Goal: Task Accomplishment & Management: Manage account settings

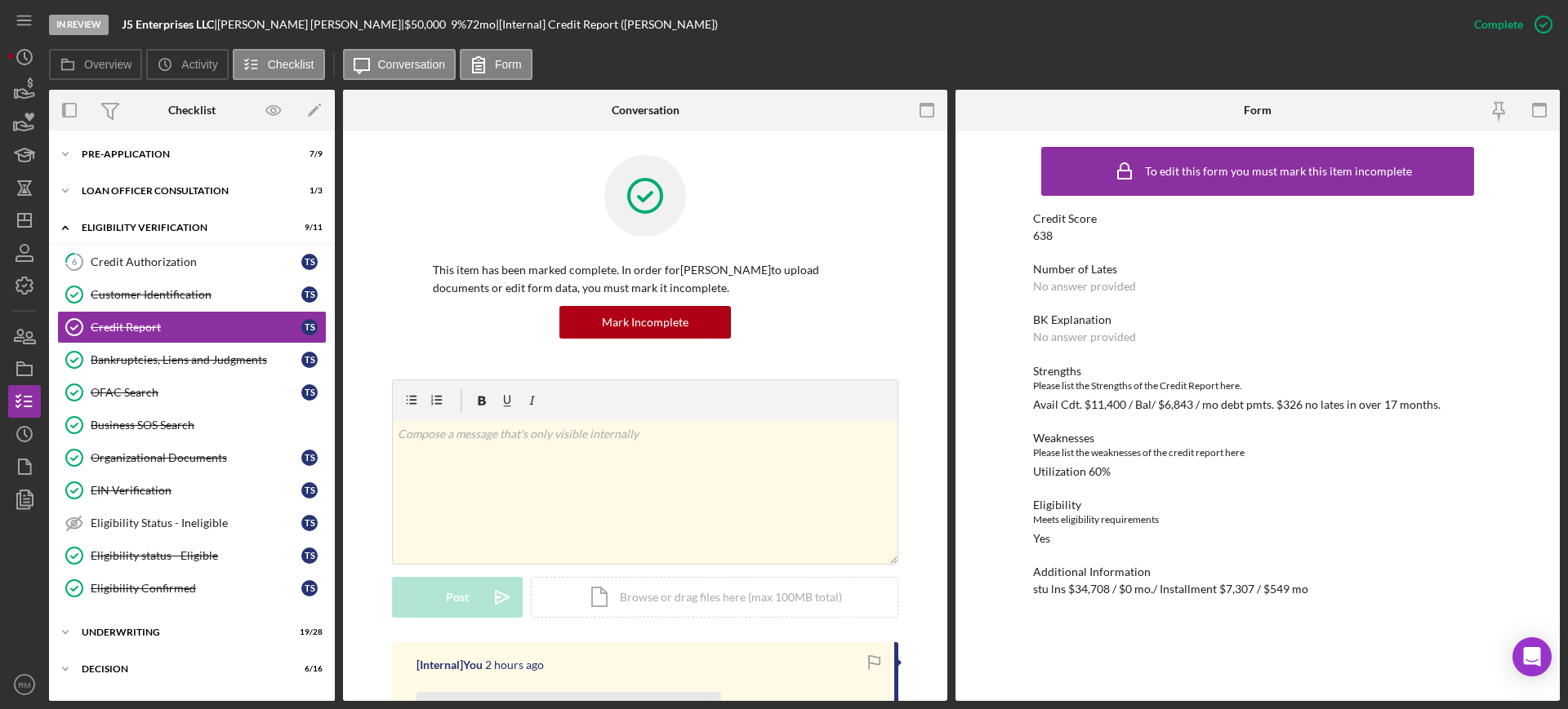
scroll to position [188, 0]
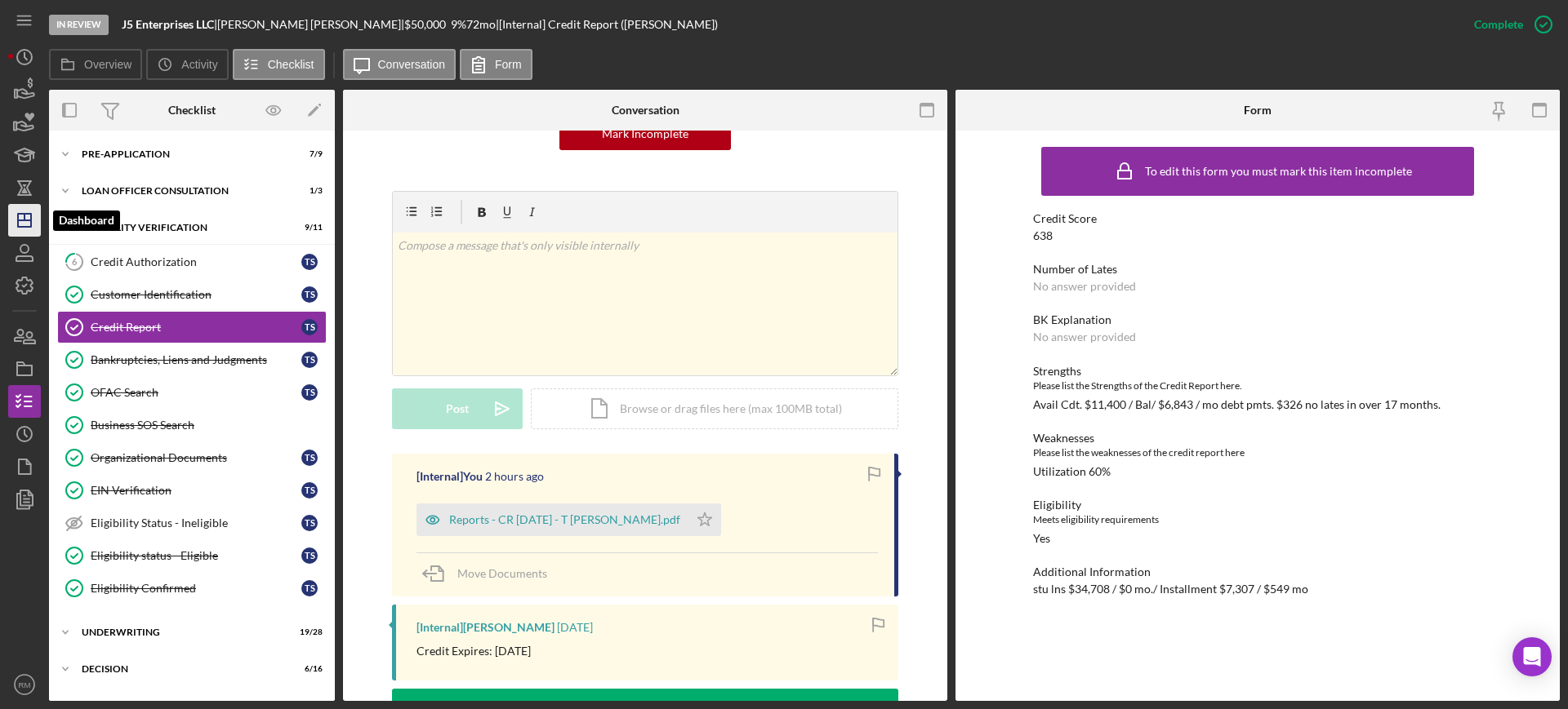
click at [39, 217] on icon "Icon/Dashboard" at bounding box center [24, 220] width 41 height 41
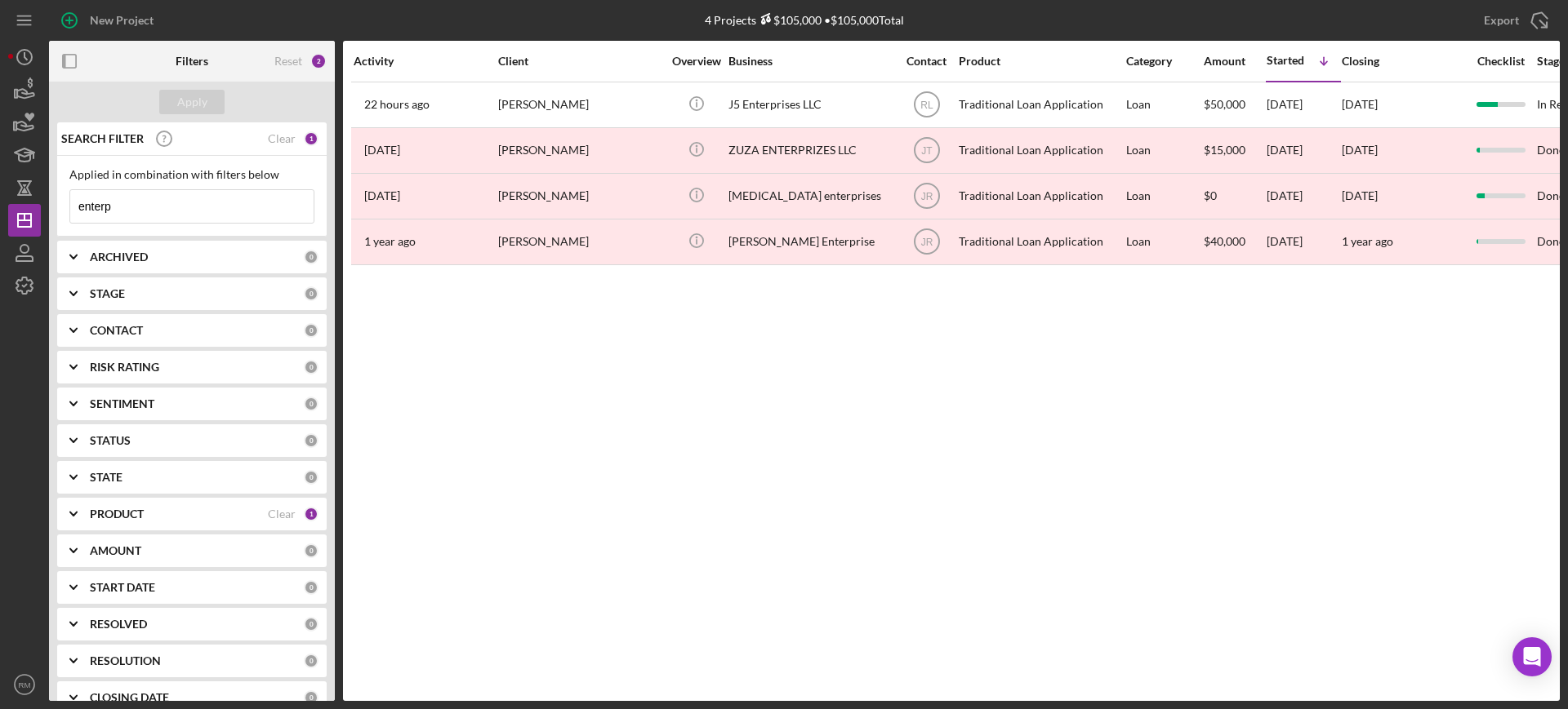
click at [147, 202] on input "enterp" at bounding box center [191, 206] width 243 height 33
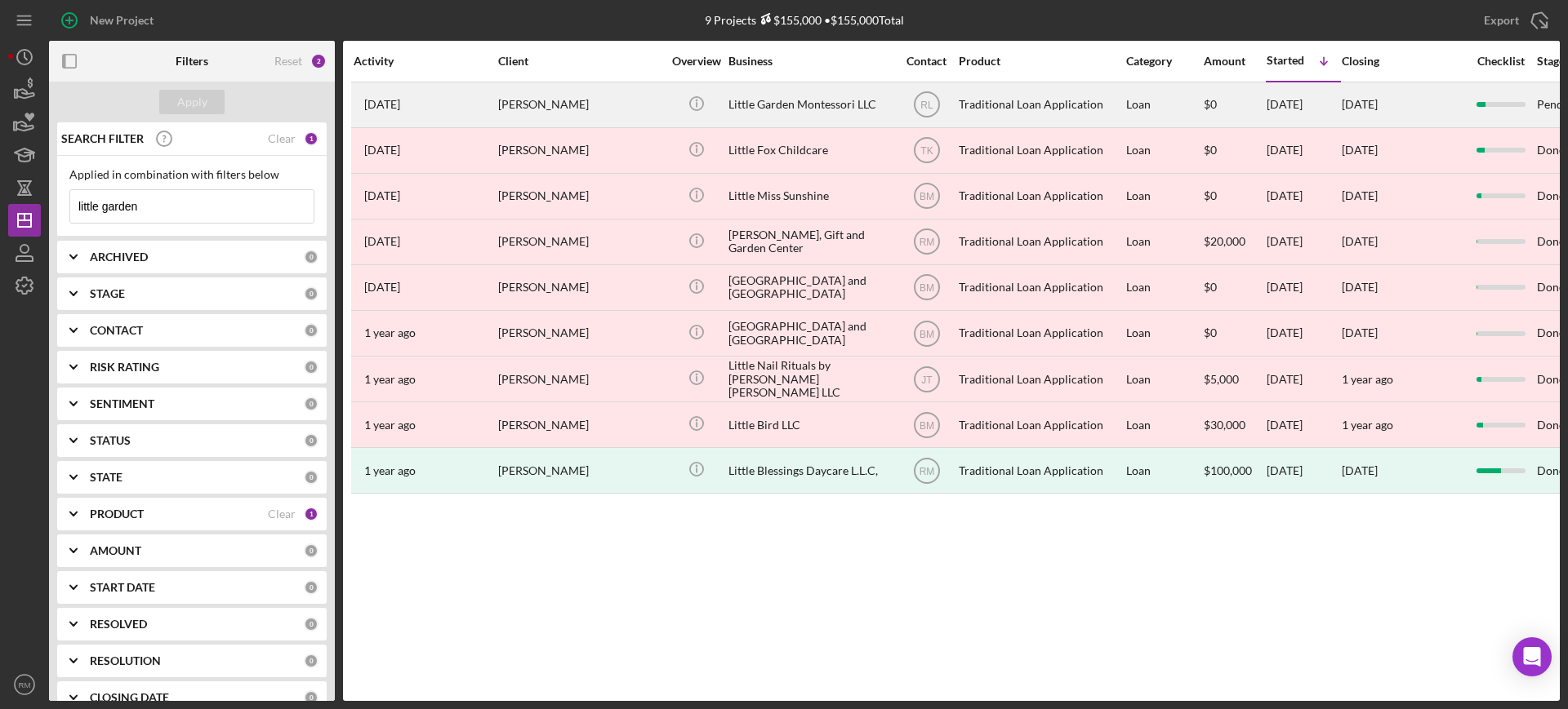
type input "little garden"
click at [531, 113] on div "[PERSON_NAME]" at bounding box center [580, 105] width 163 height 43
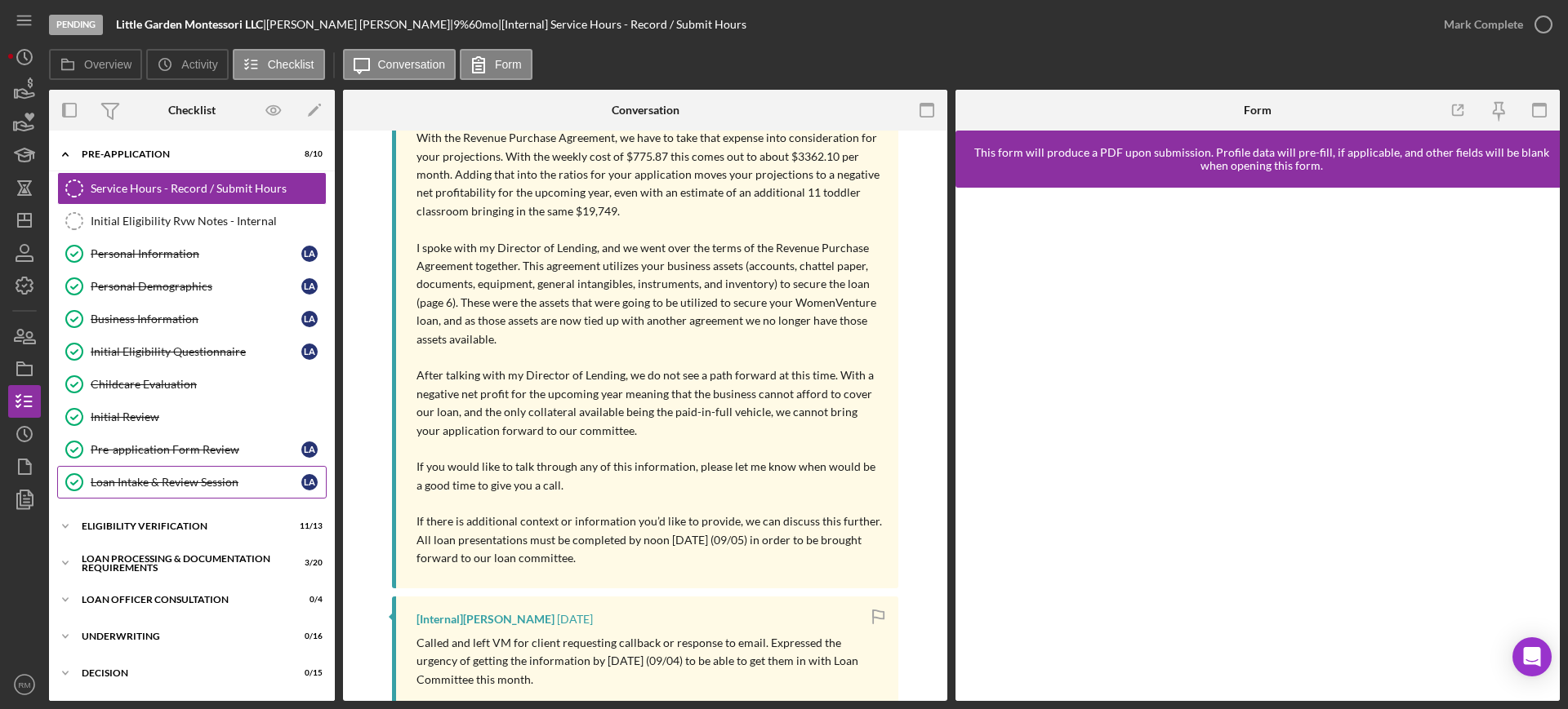
scroll to position [218, 0]
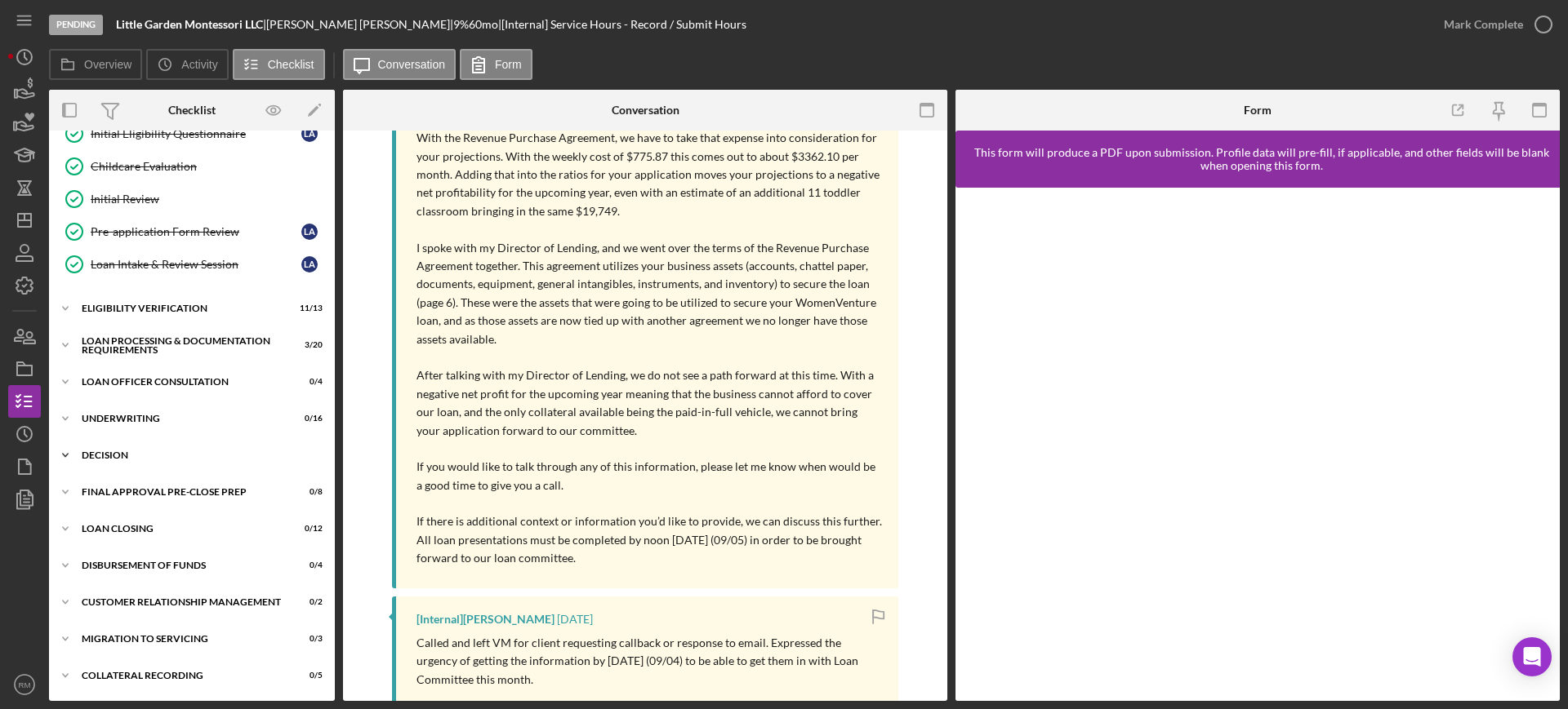
click at [116, 453] on div "Decision" at bounding box center [198, 456] width 233 height 10
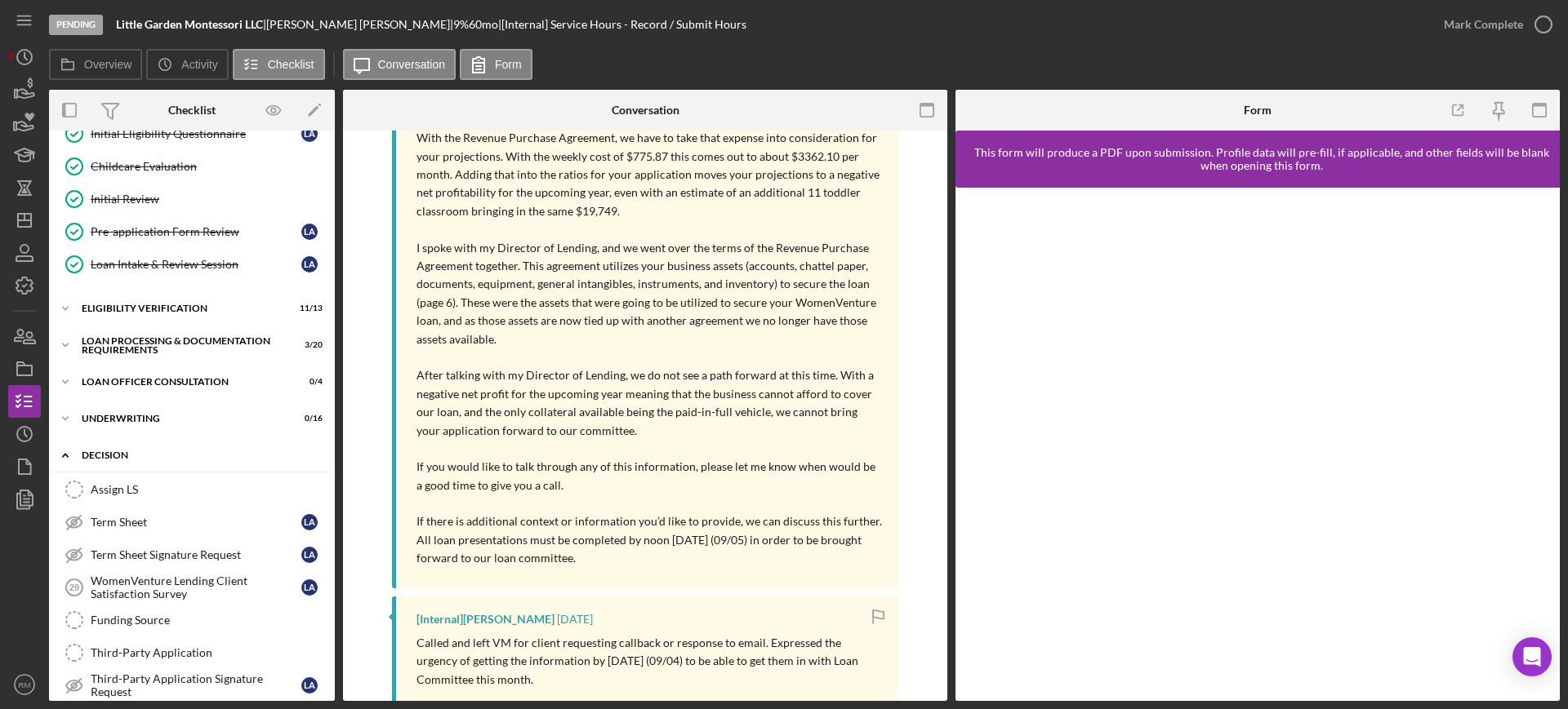
click at [116, 453] on div "Decision" at bounding box center [198, 456] width 233 height 10
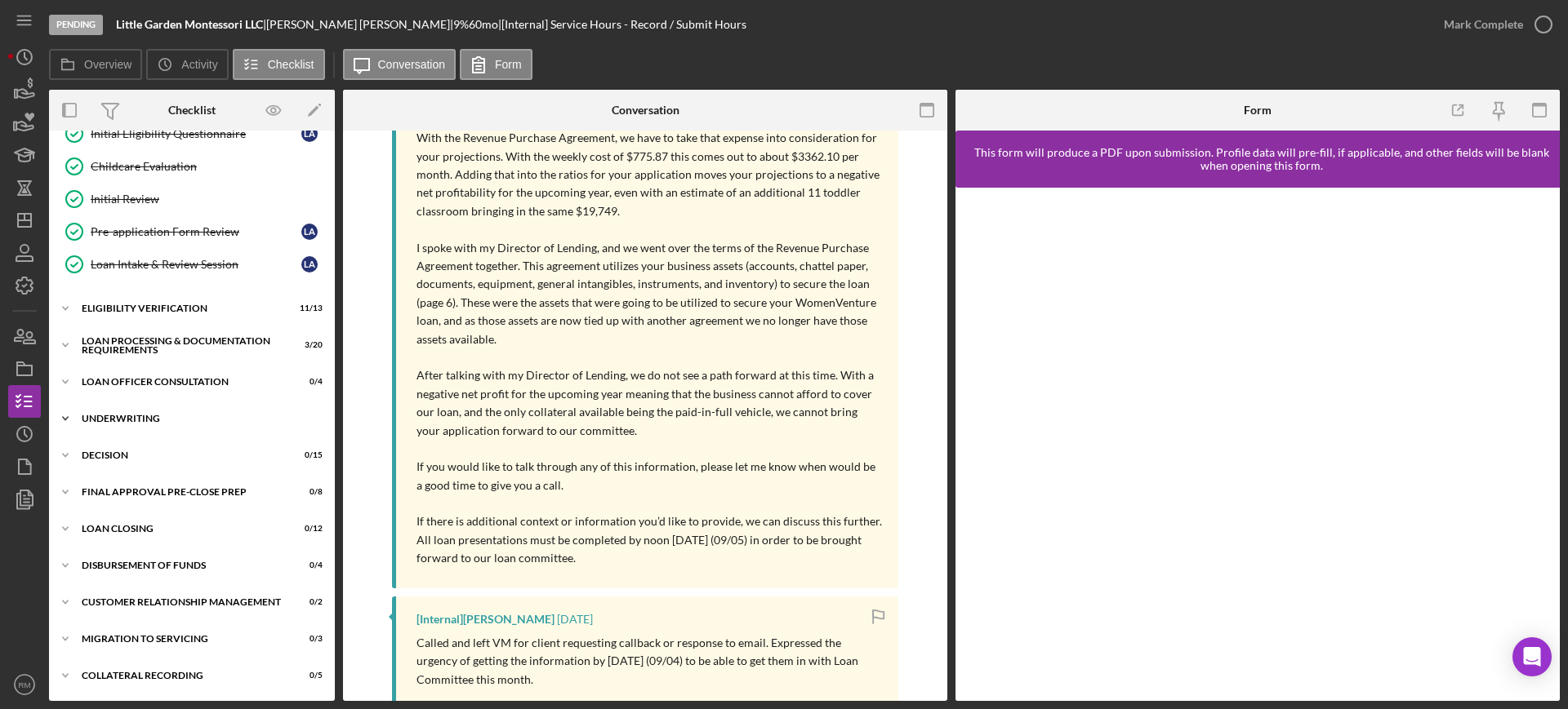
click at [135, 423] on div "Icon/Expander Underwriting 0 / 16" at bounding box center [191, 418] width 286 height 33
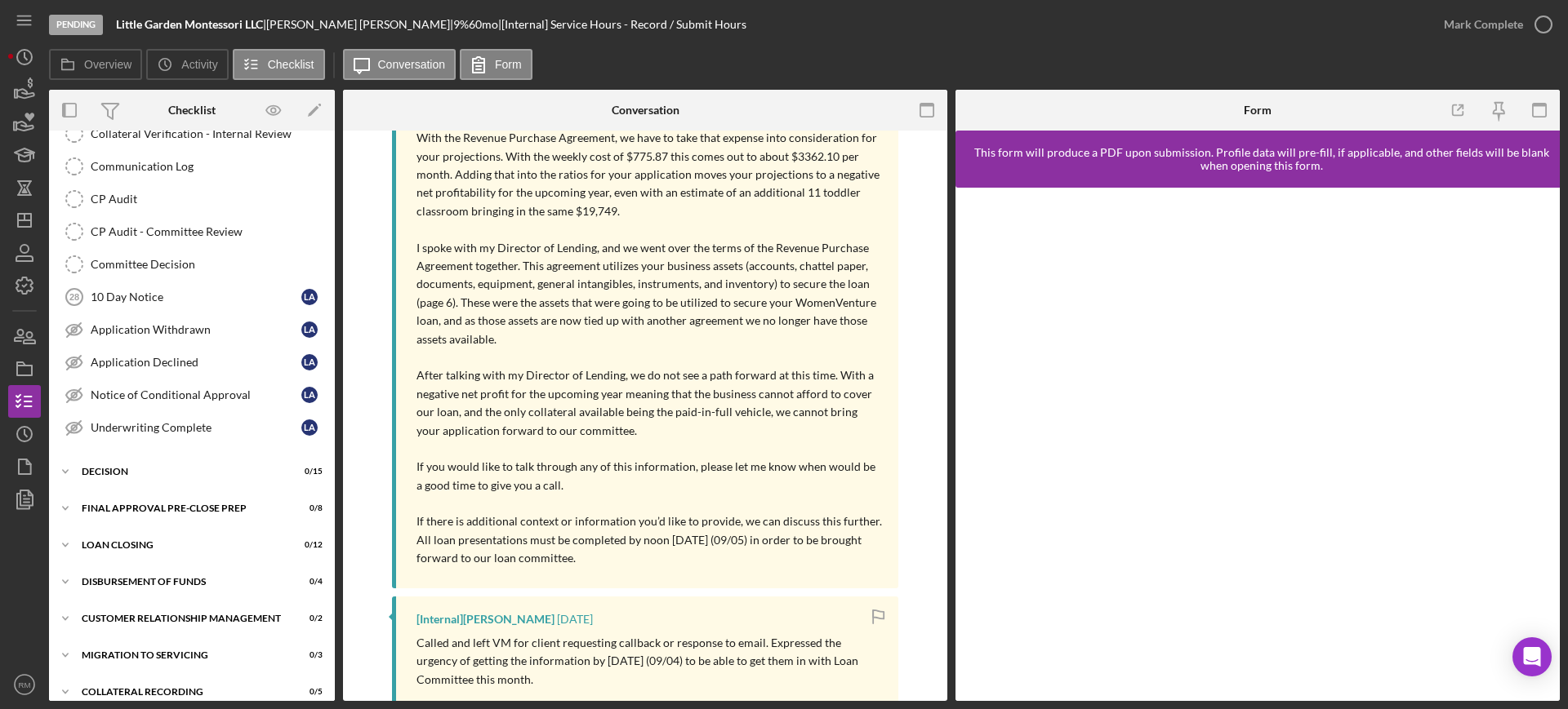
scroll to position [750, 0]
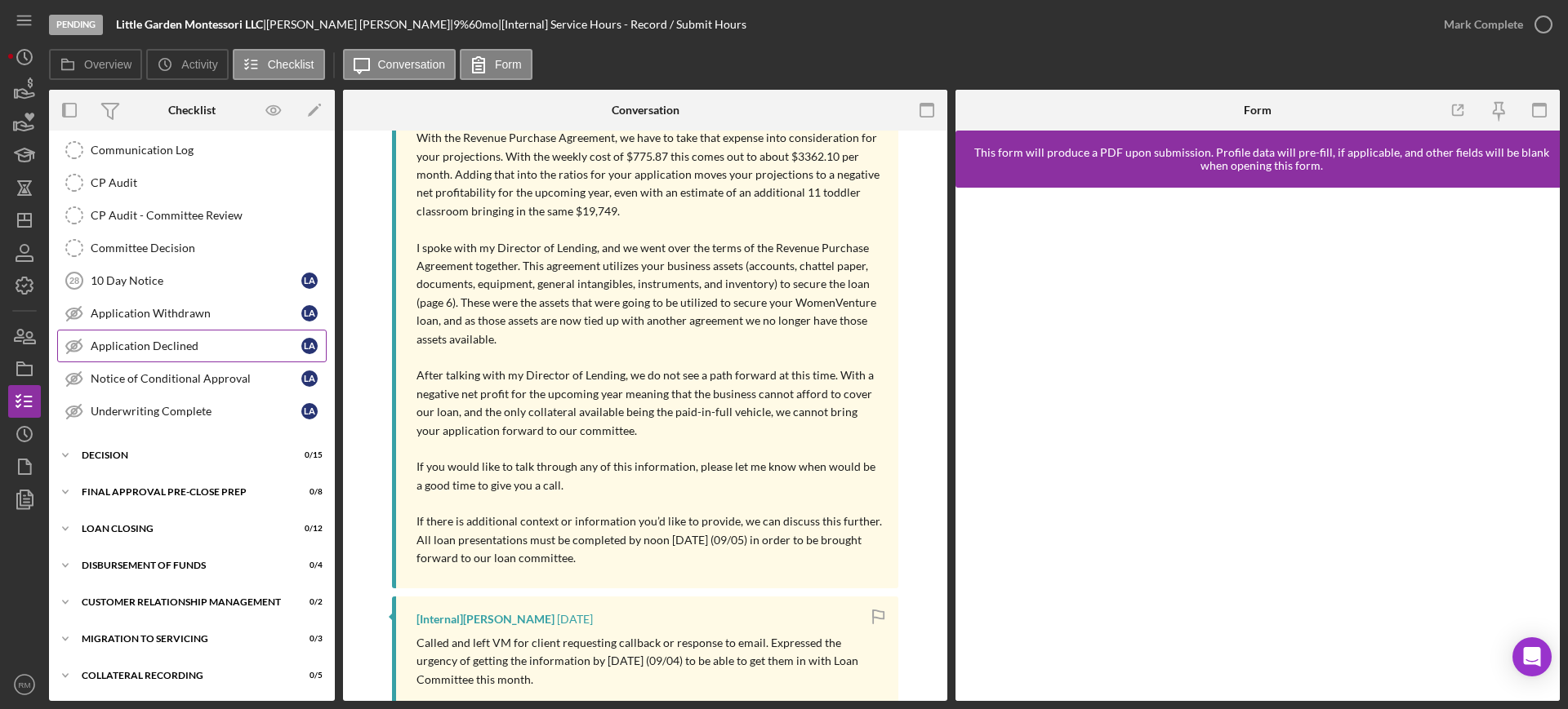
click at [189, 342] on div "Application Declined" at bounding box center [195, 346] width 210 height 13
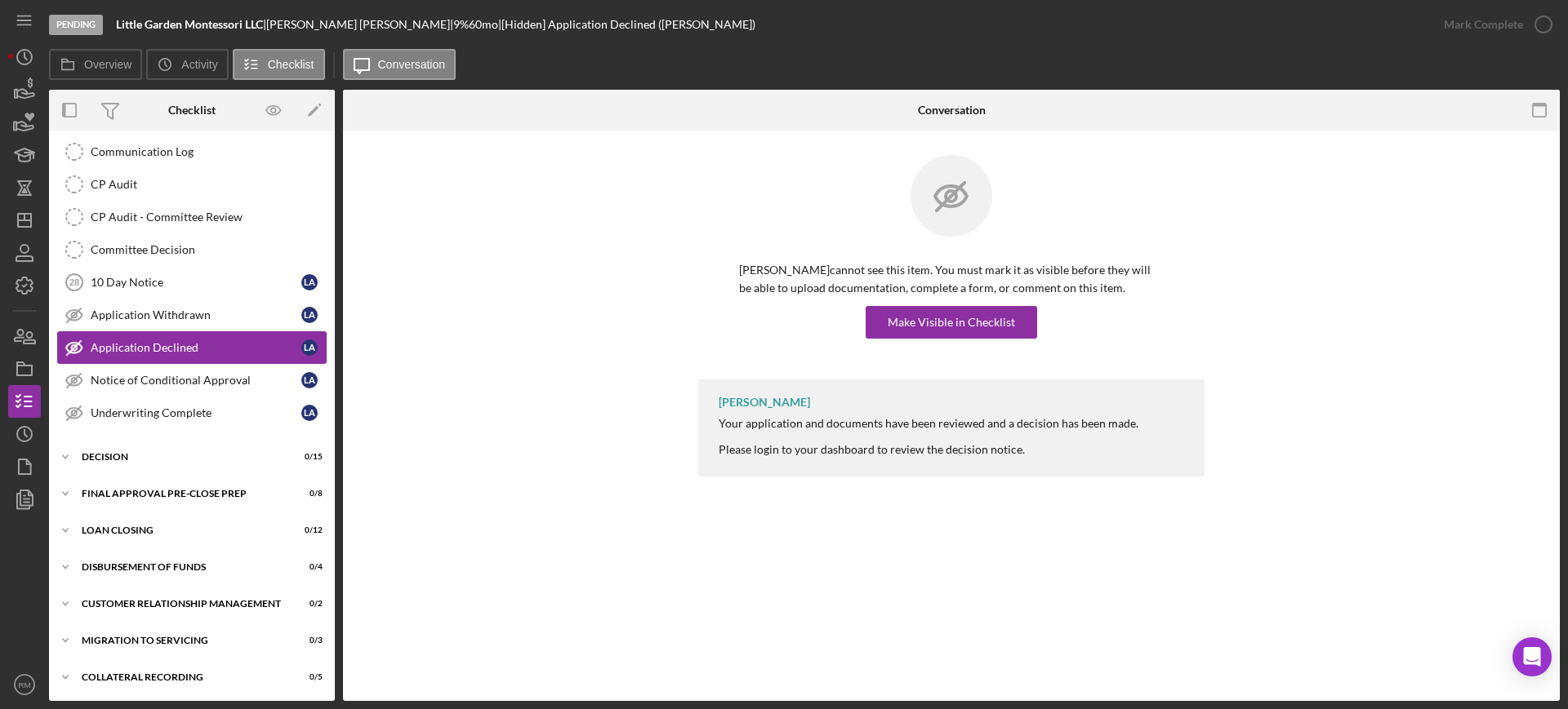
scroll to position [750, 0]
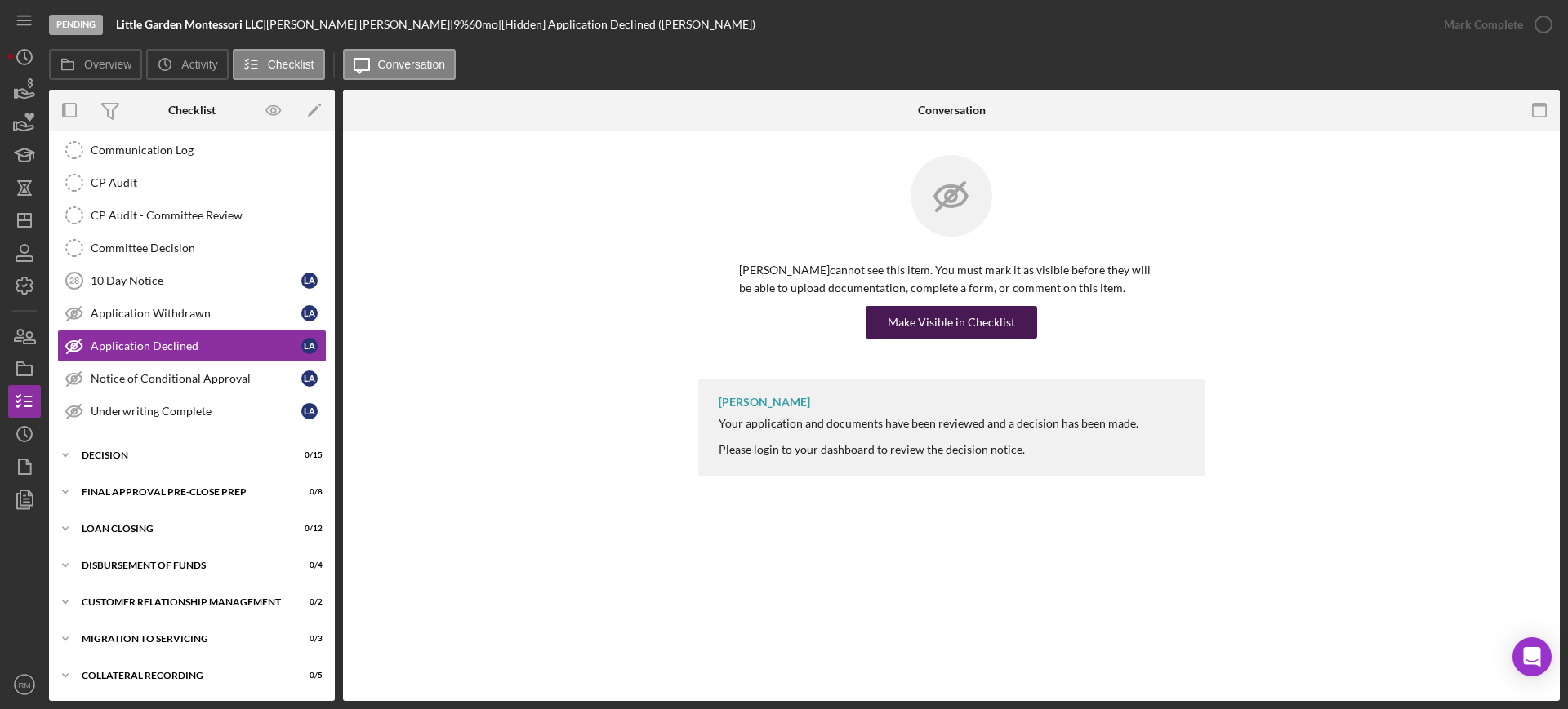
click at [938, 312] on div "Make Visible in Checklist" at bounding box center [951, 322] width 128 height 33
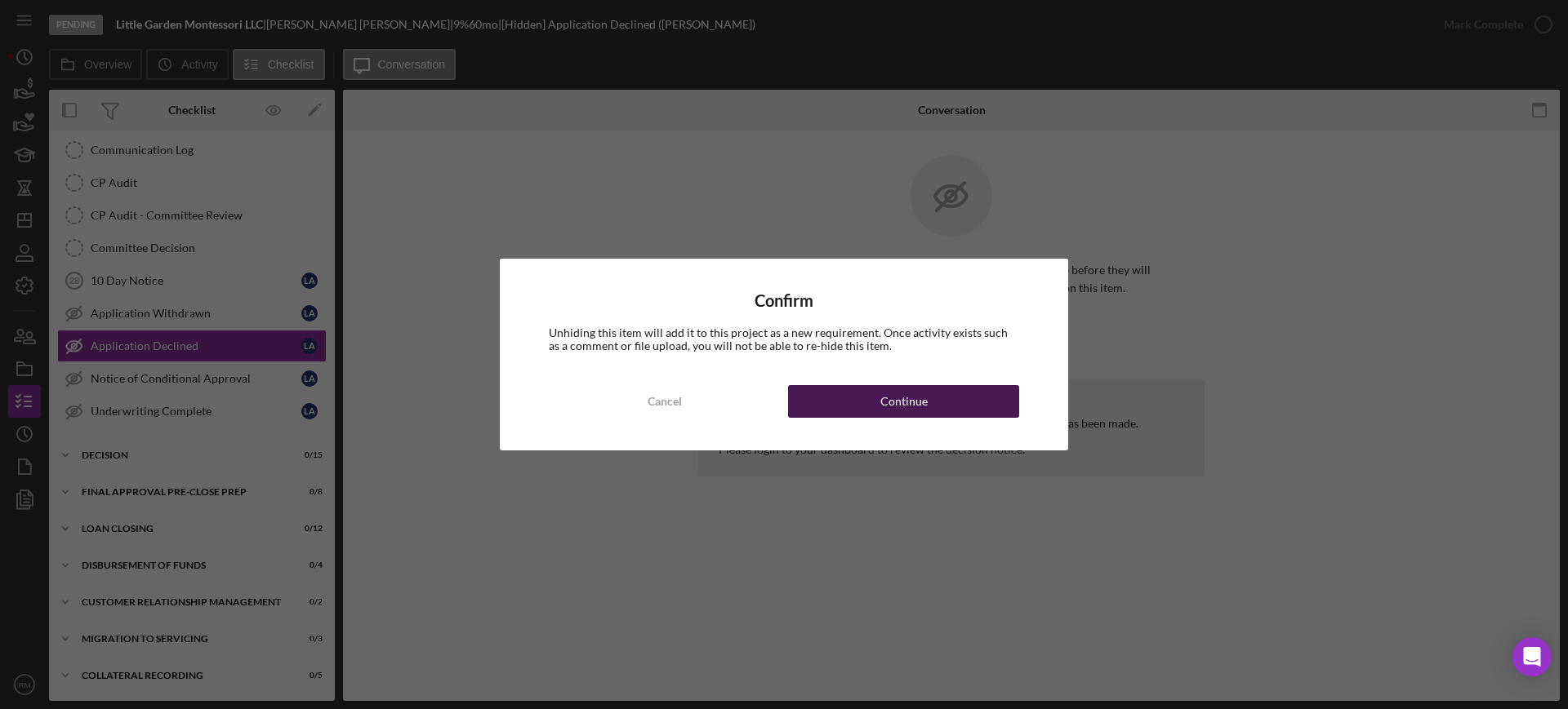
click at [895, 396] on div "Continue" at bounding box center [905, 401] width 48 height 33
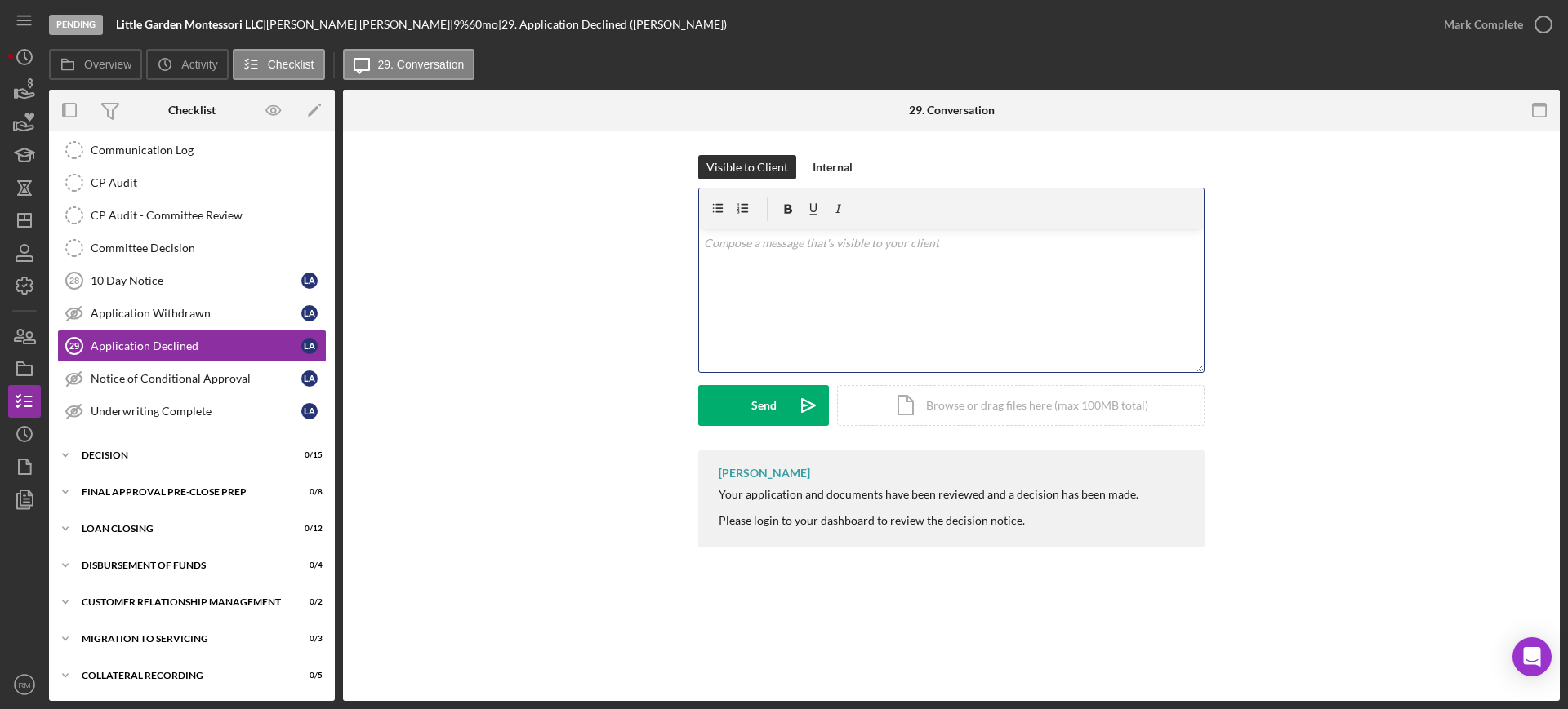
click at [893, 348] on div "v Color teal Color pink Remove color Add row above Add row below Add column bef…" at bounding box center [951, 300] width 505 height 142
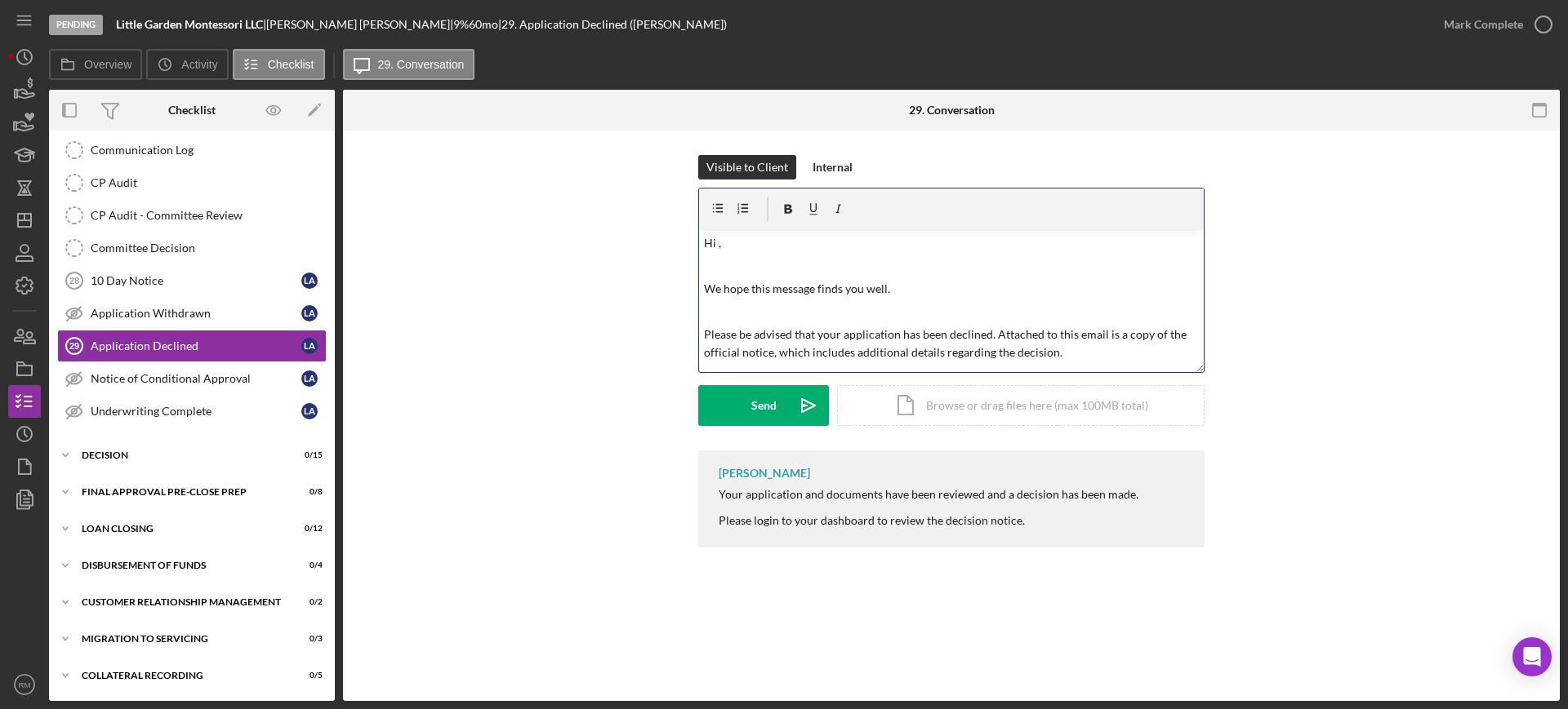
scroll to position [103, 0]
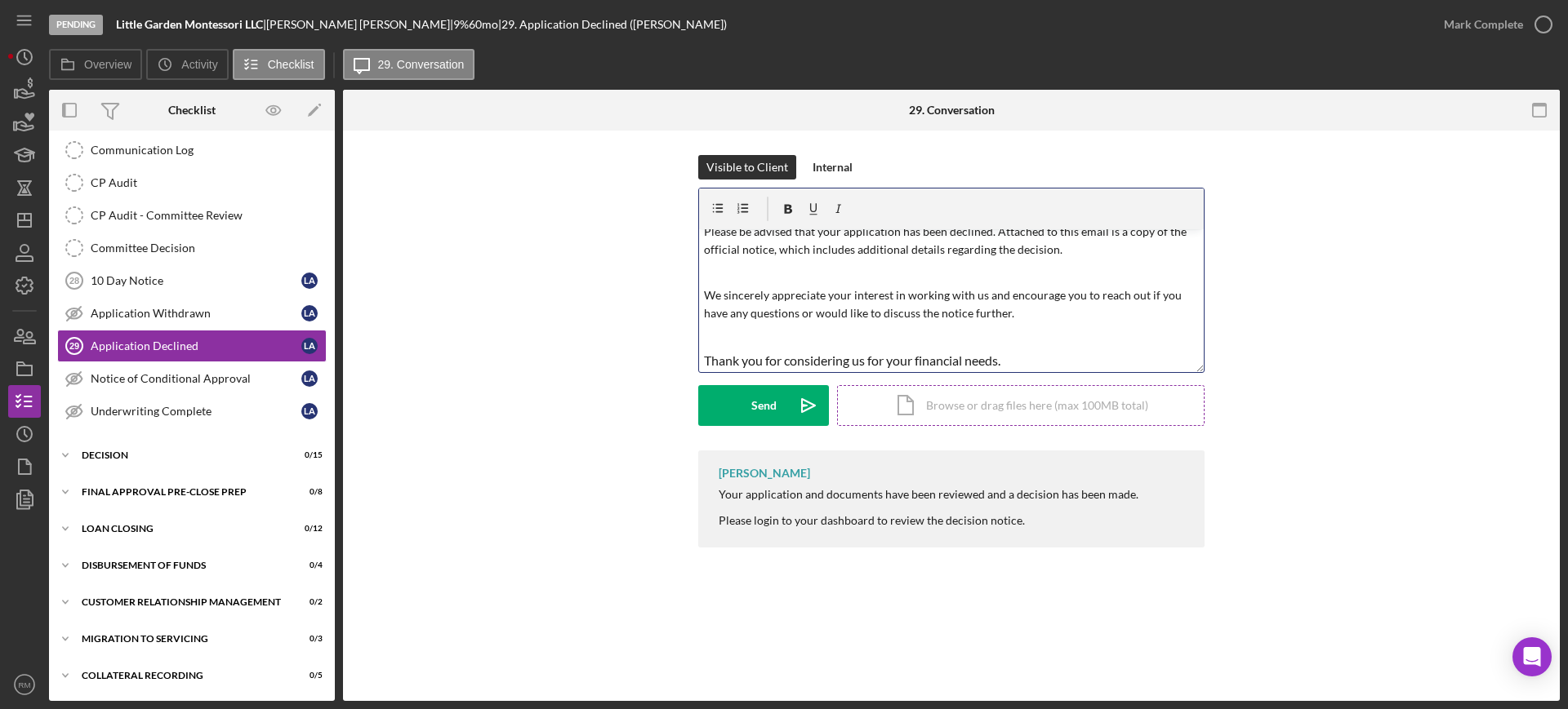
click at [927, 404] on div "Icon/Document Browse or drag files here (max 100MB total) Tap to choose files o…" at bounding box center [1020, 405] width 368 height 41
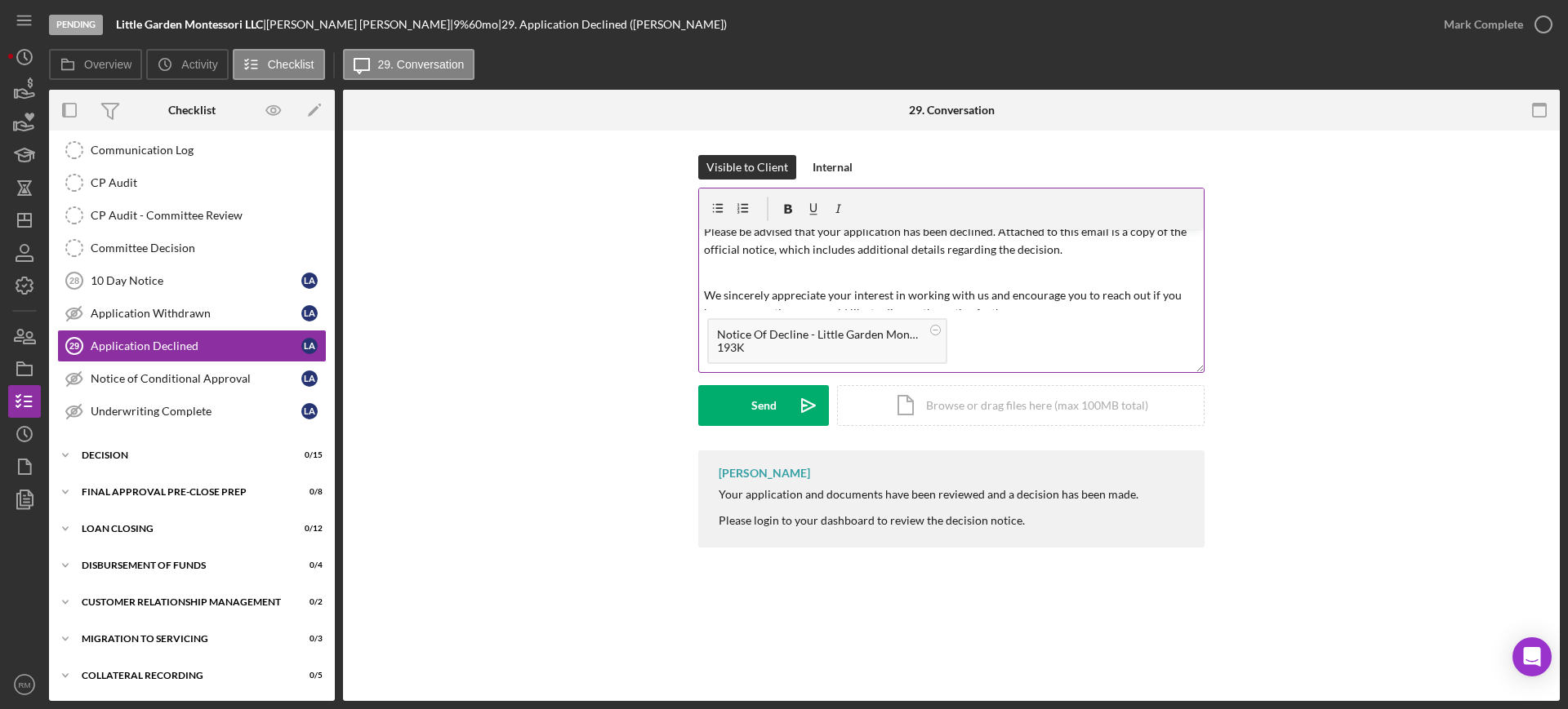
scroll to position [0, 0]
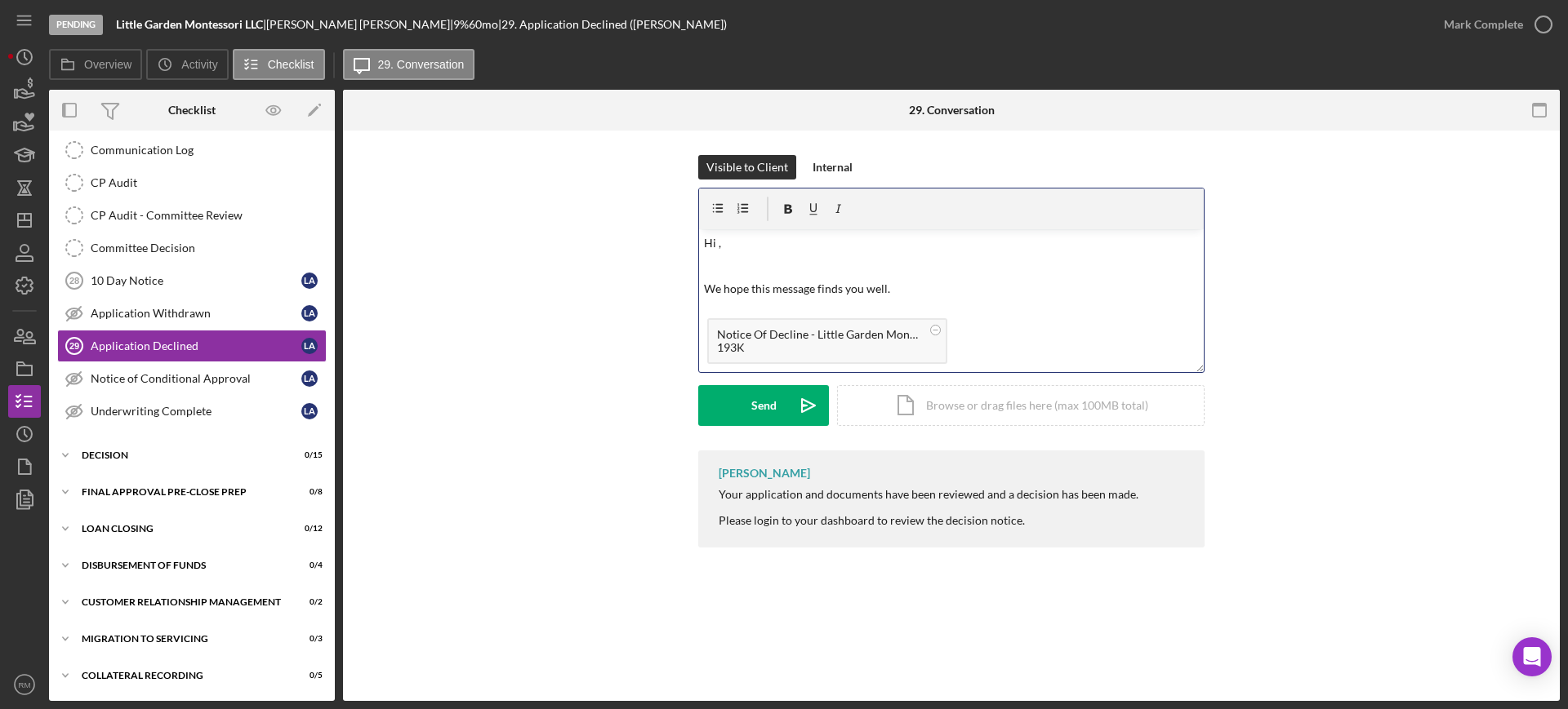
click at [761, 238] on p "Hi ," at bounding box center [952, 243] width 496 height 18
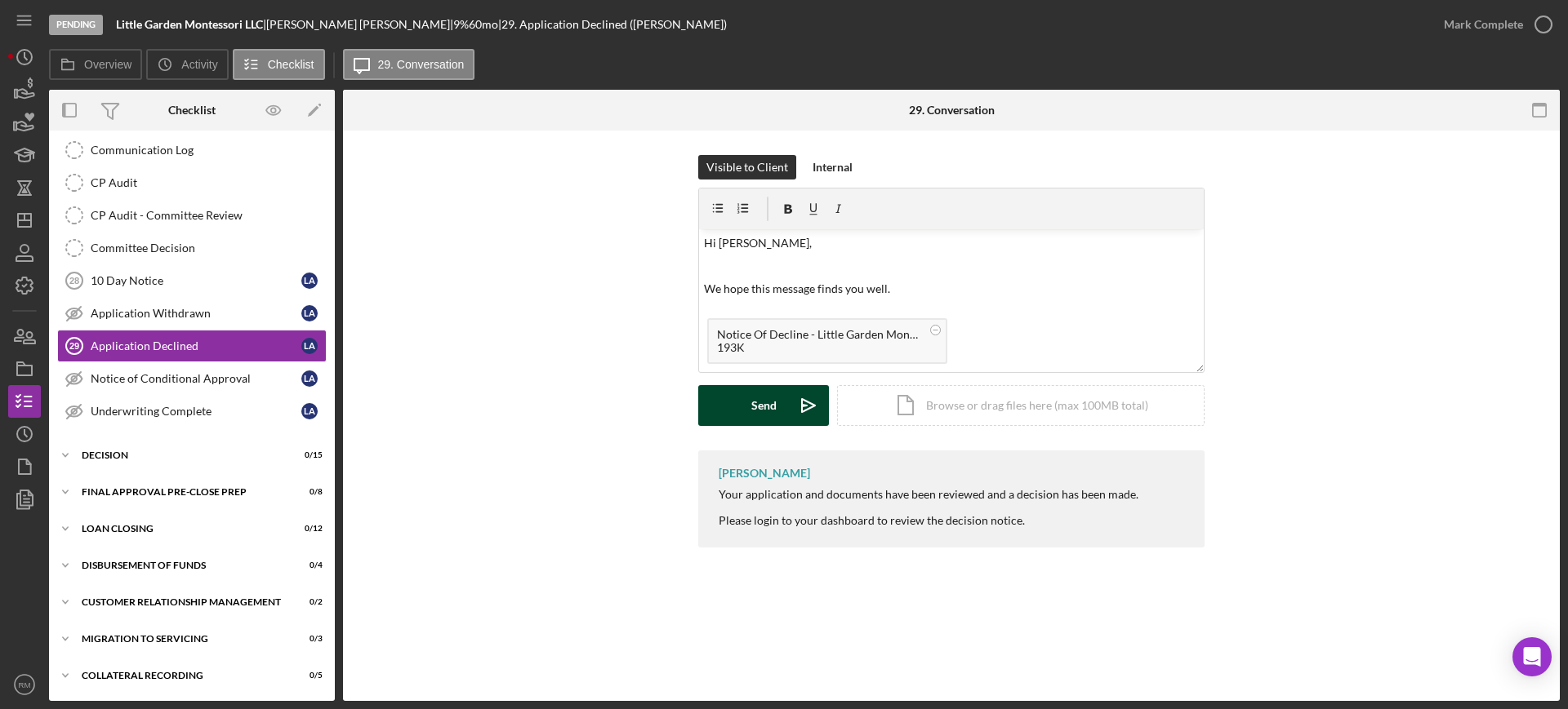
click at [727, 388] on button "Send Icon/icon-invite-send" at bounding box center [763, 405] width 131 height 41
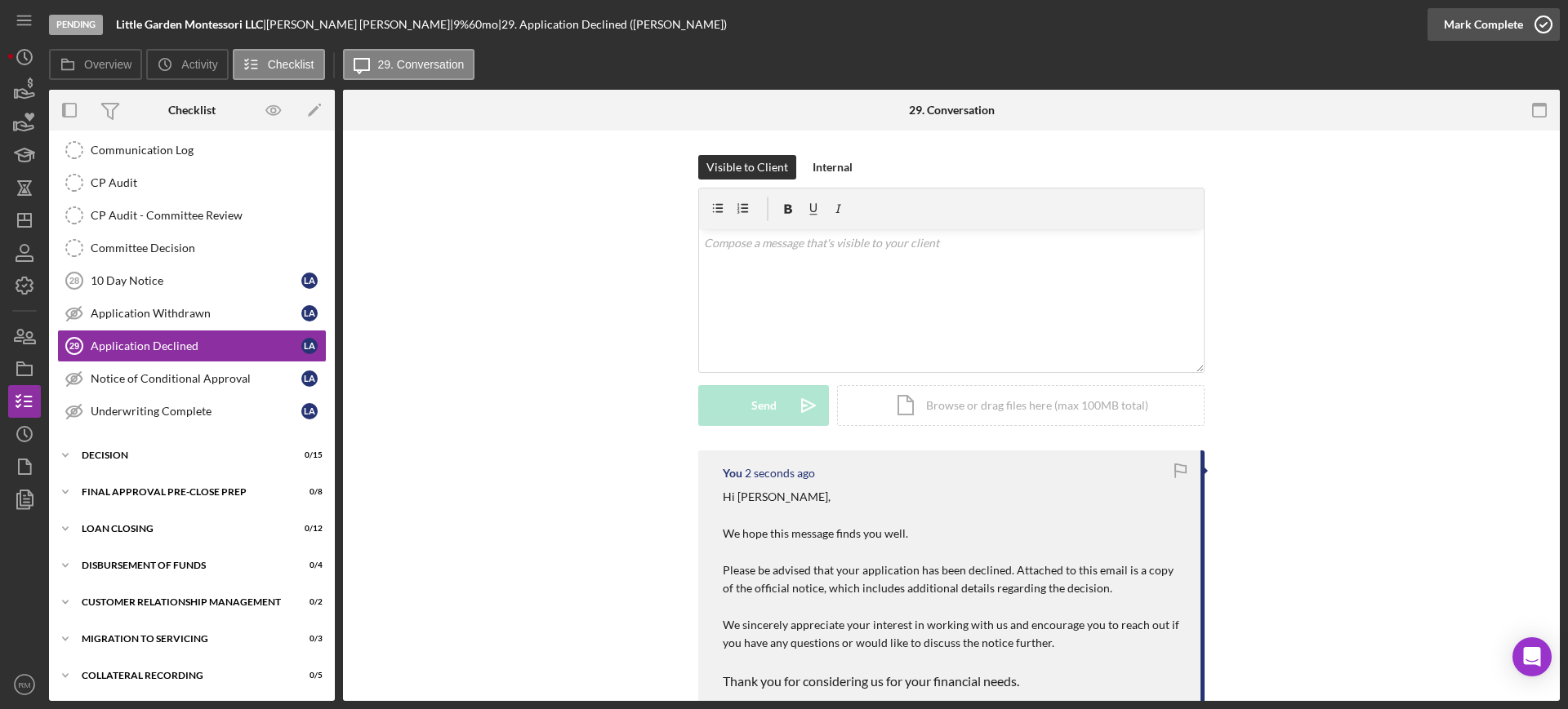
click at [1491, 25] on div "Mark Complete" at bounding box center [1483, 24] width 80 height 33
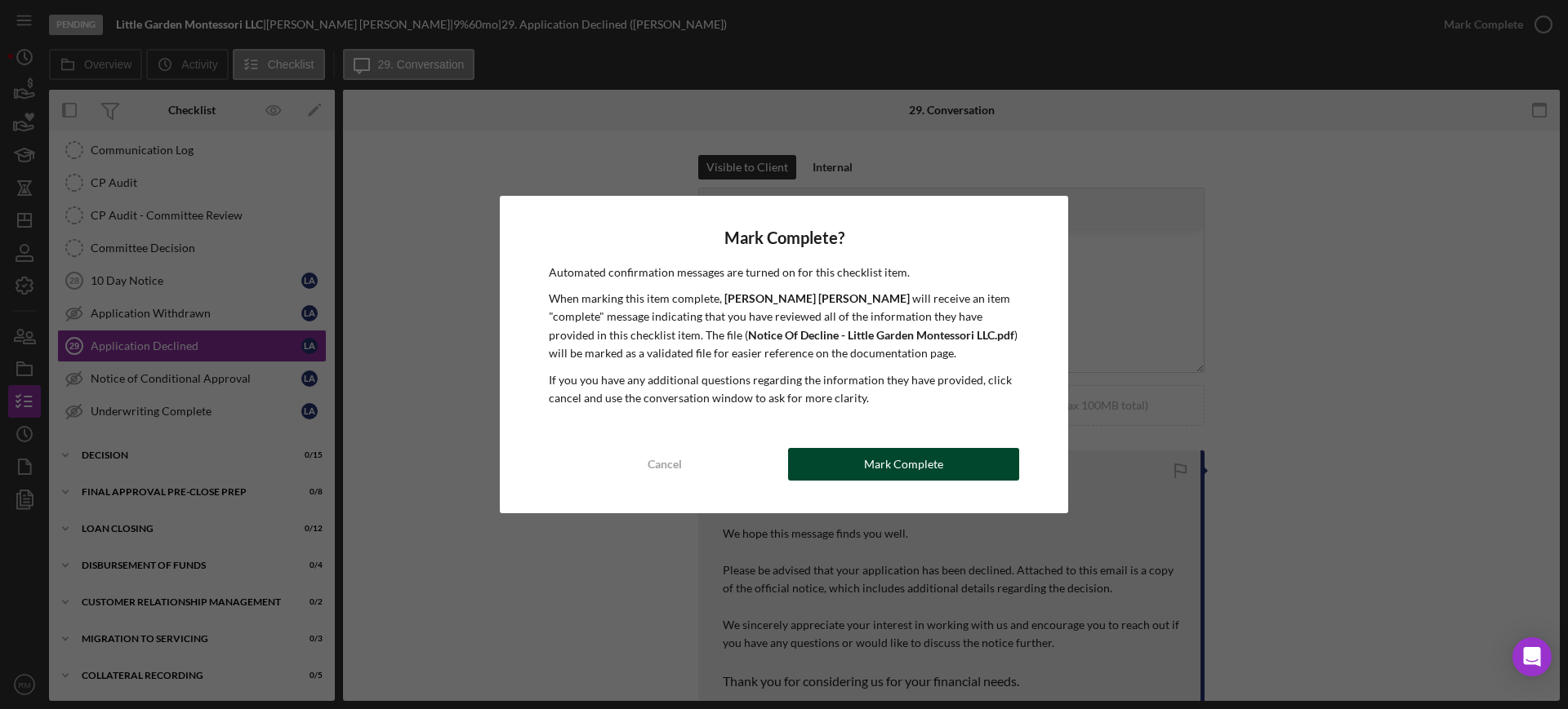
click at [842, 463] on button "Mark Complete" at bounding box center [904, 464] width 231 height 33
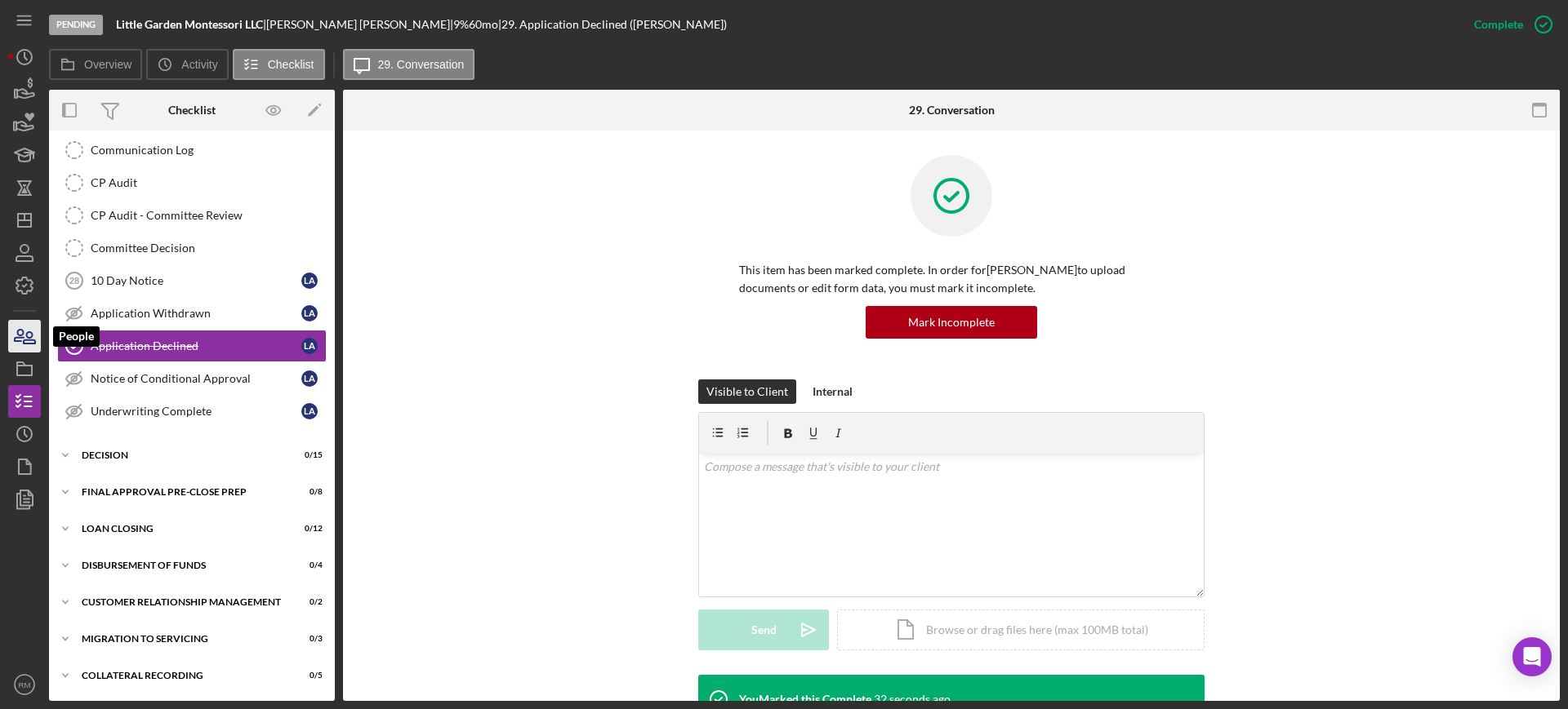
click at [16, 327] on icon "button" at bounding box center [24, 336] width 41 height 41
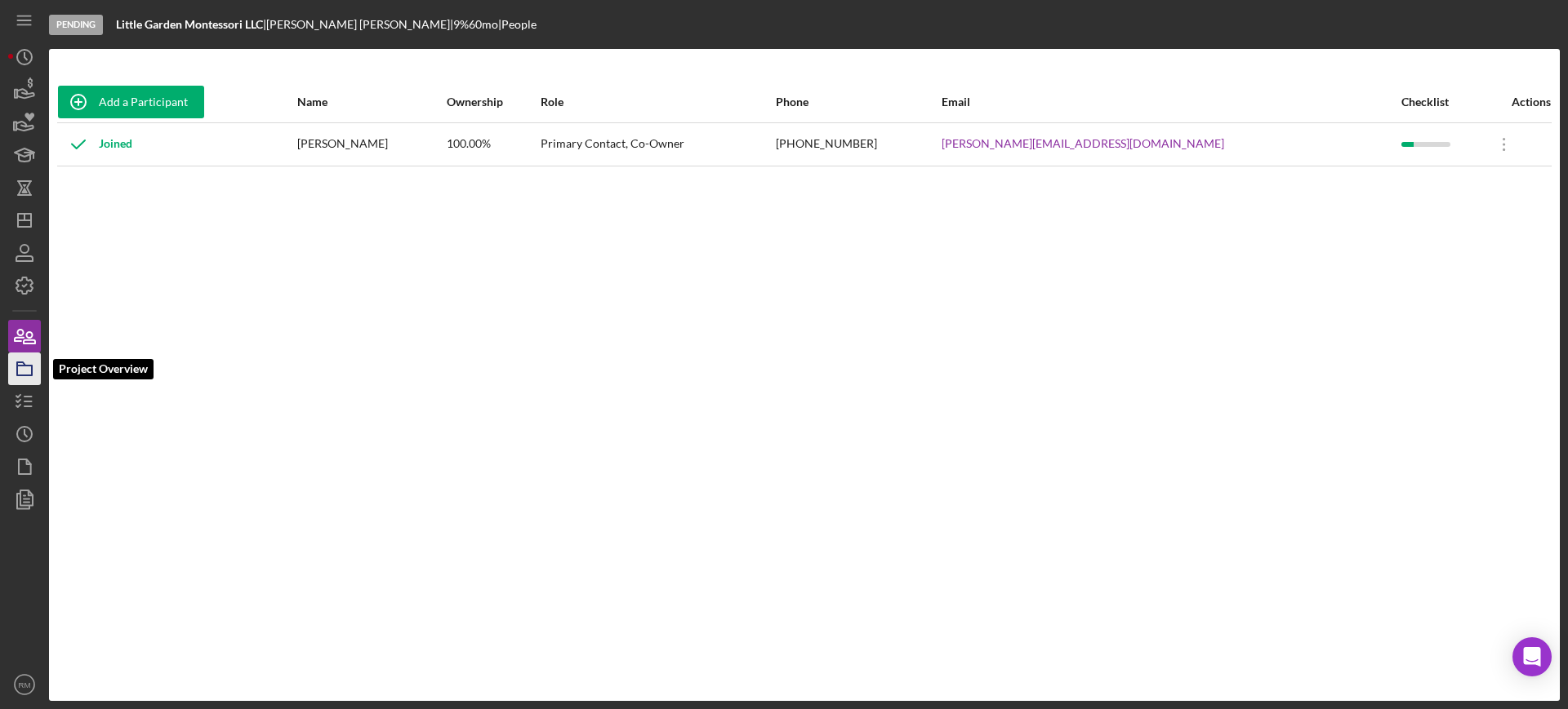
click at [13, 373] on icon "button" at bounding box center [24, 368] width 41 height 41
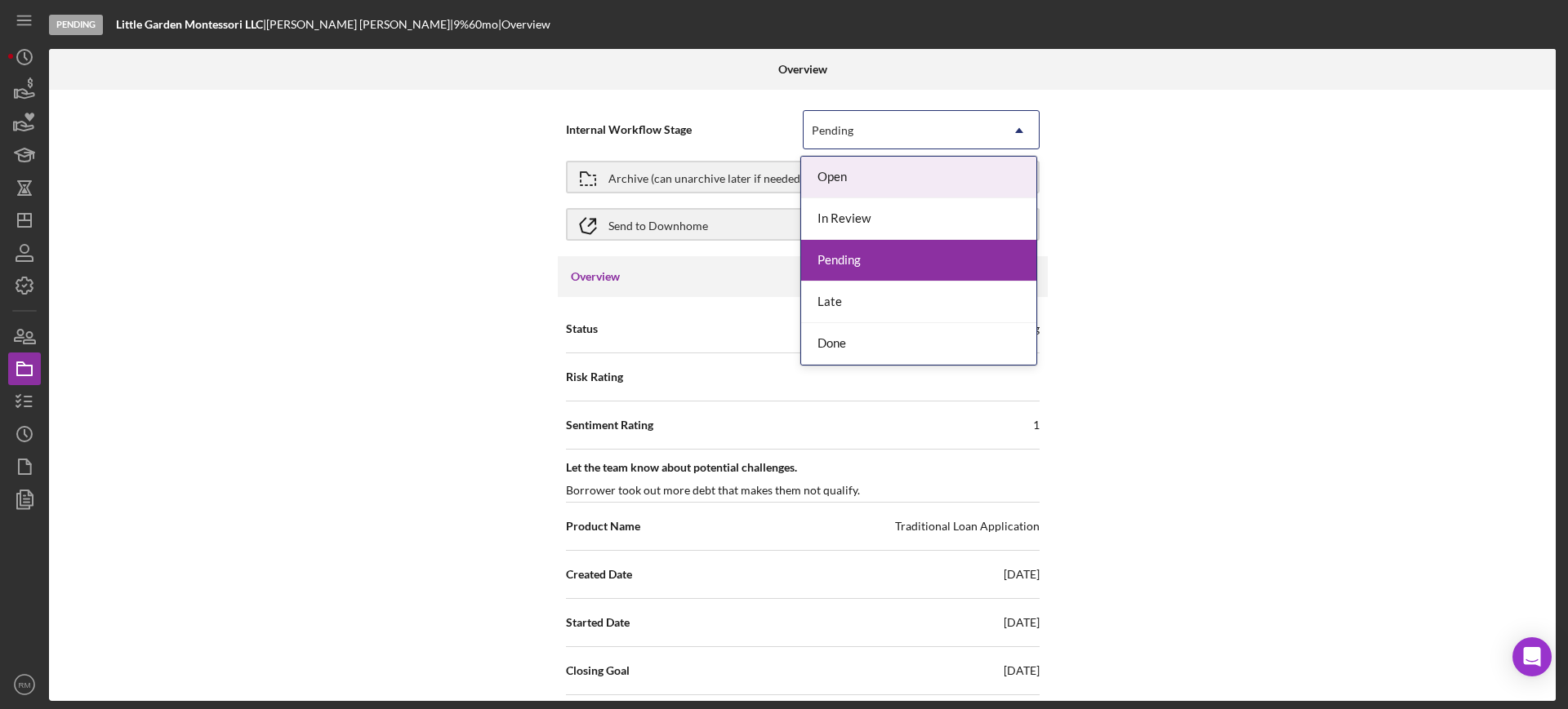
click at [827, 124] on div "Pending" at bounding box center [833, 130] width 42 height 13
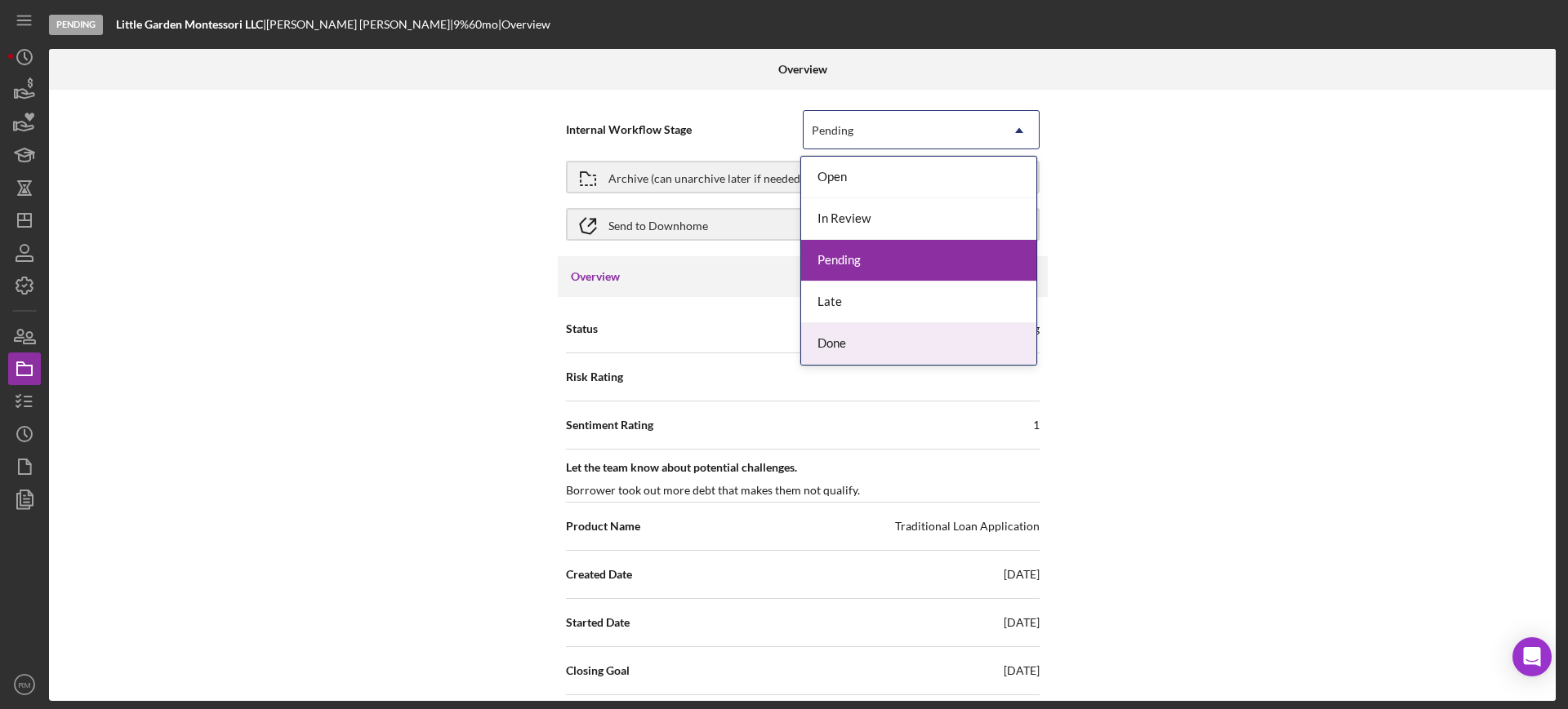
click at [839, 328] on div "Done" at bounding box center [918, 345] width 235 height 42
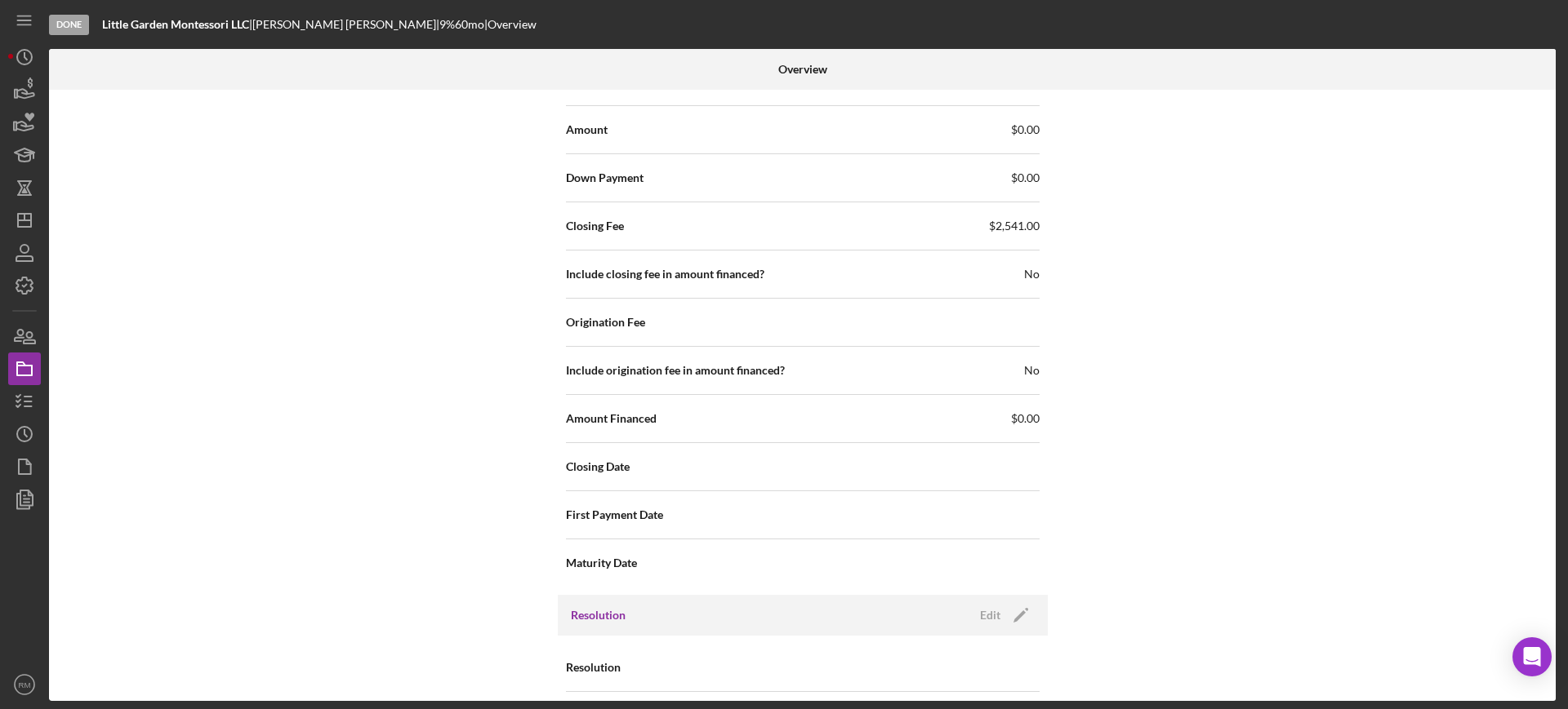
scroll to position [1680, 0]
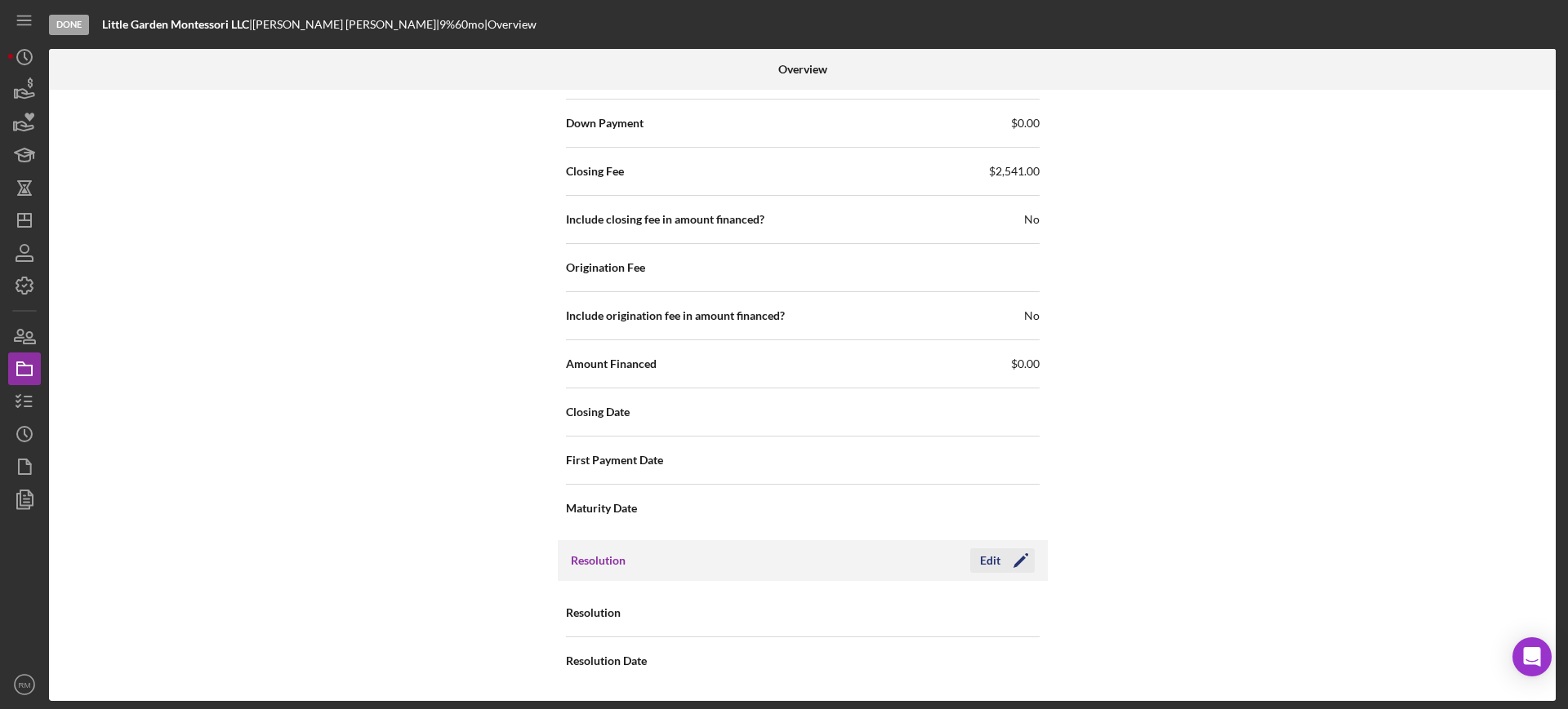
click at [982, 554] on div "Edit" at bounding box center [990, 561] width 20 height 25
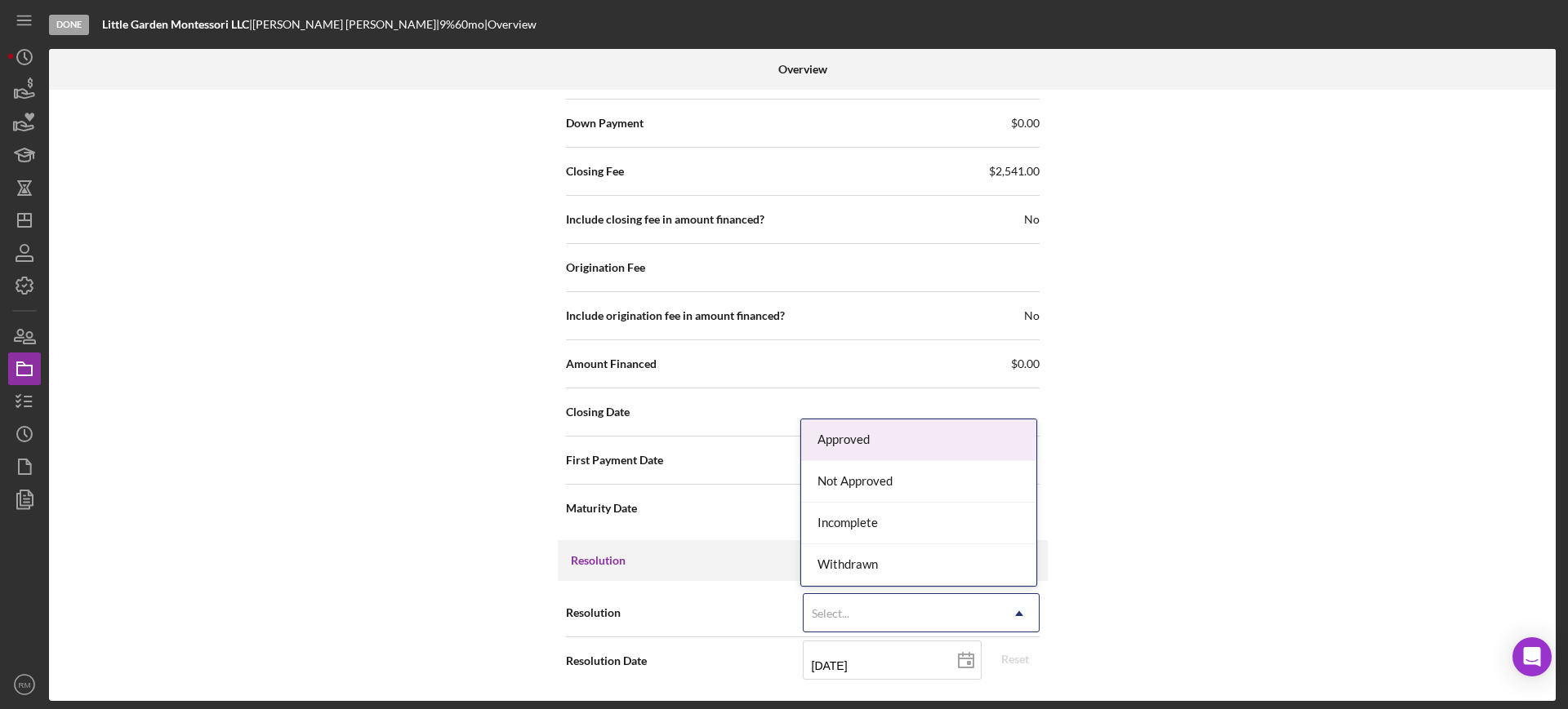
click at [855, 614] on div "Select..." at bounding box center [902, 614] width 196 height 38
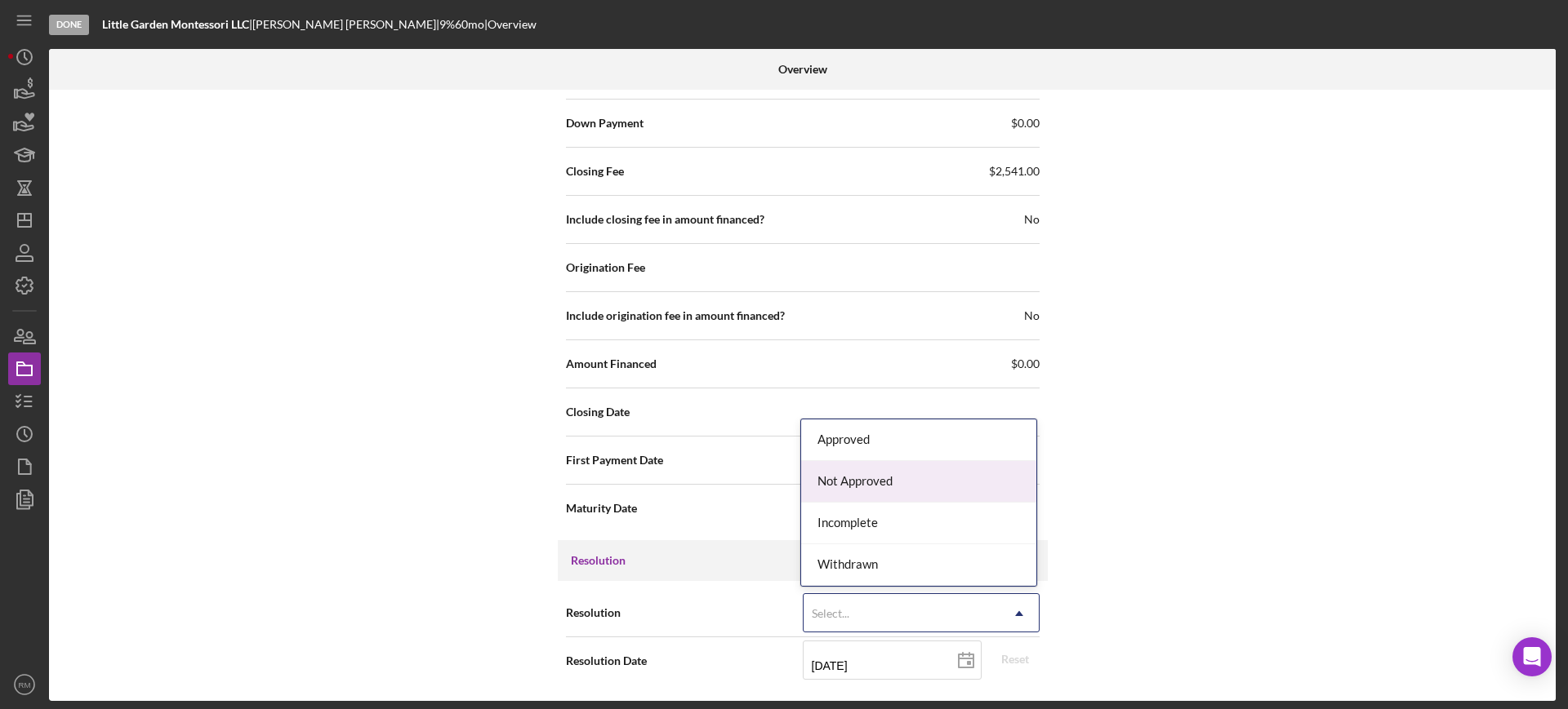
click at [897, 473] on div "Not Approved" at bounding box center [918, 482] width 235 height 42
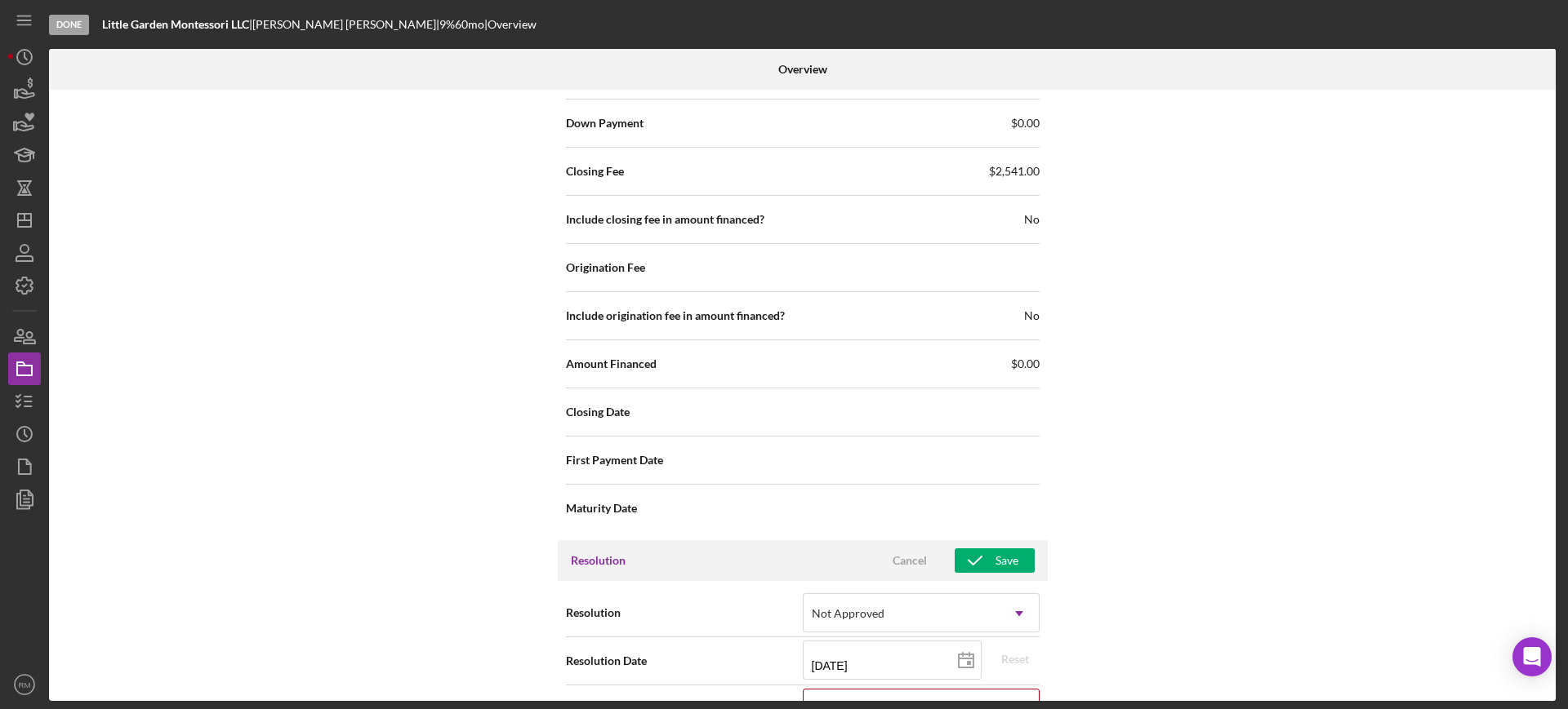
scroll to position [1784, 0]
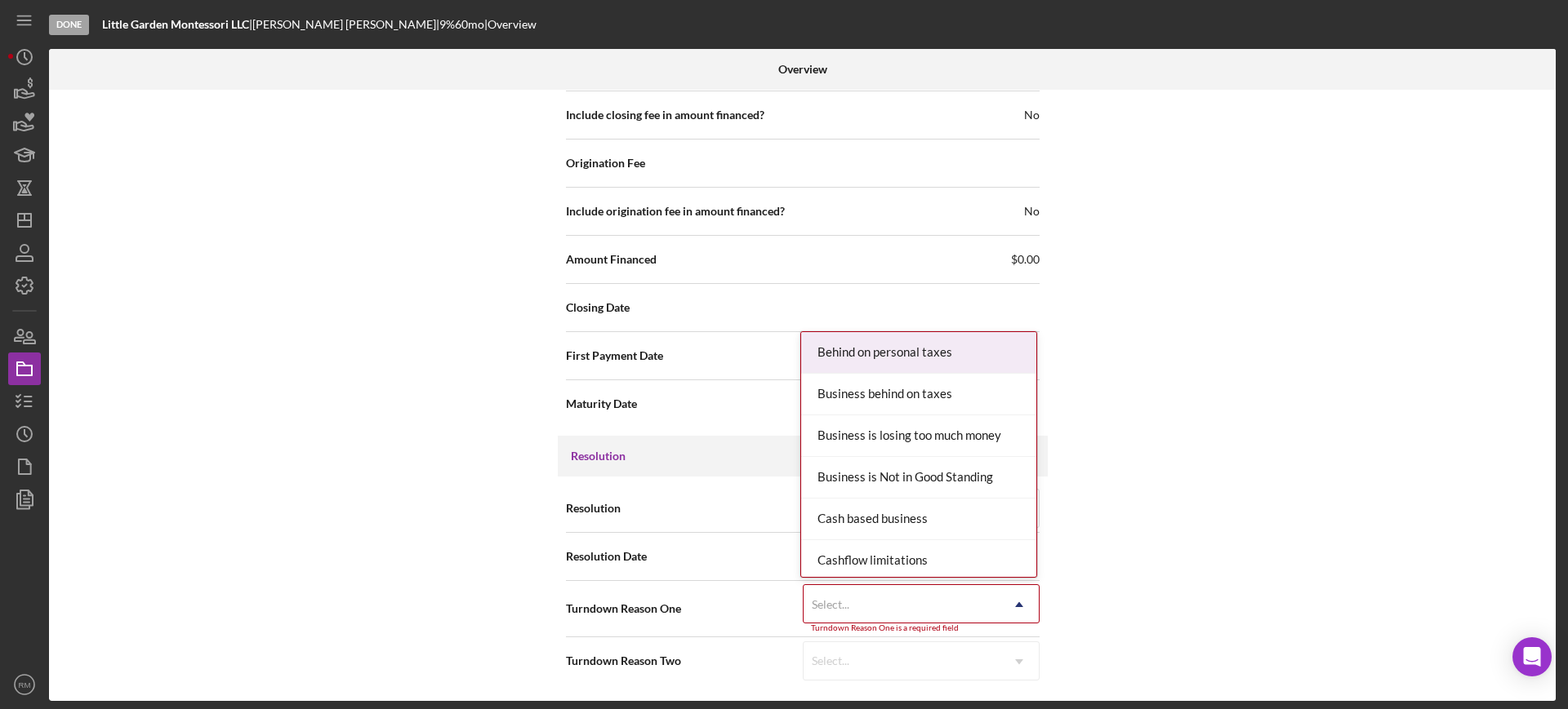
click at [958, 609] on div "Select..." at bounding box center [902, 605] width 196 height 38
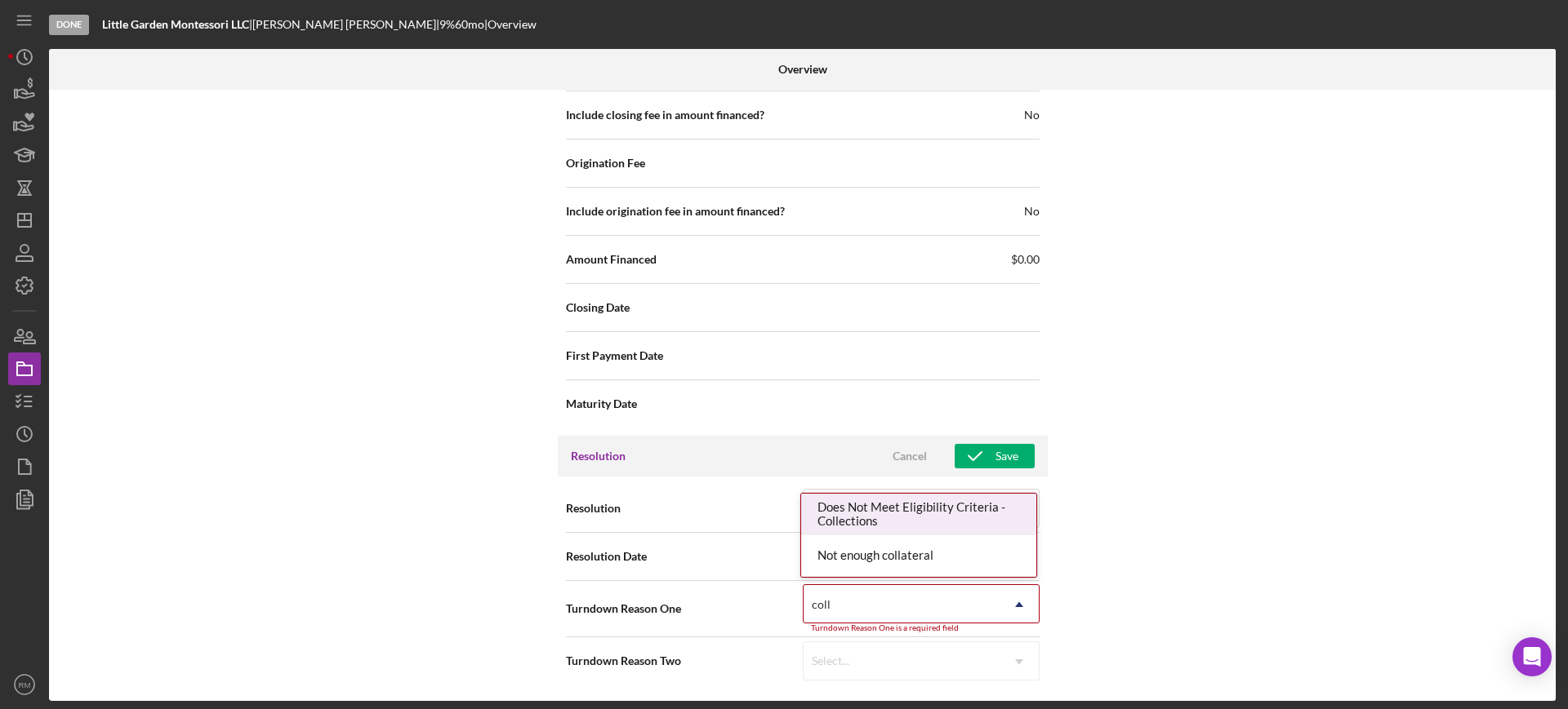
type input "colla"
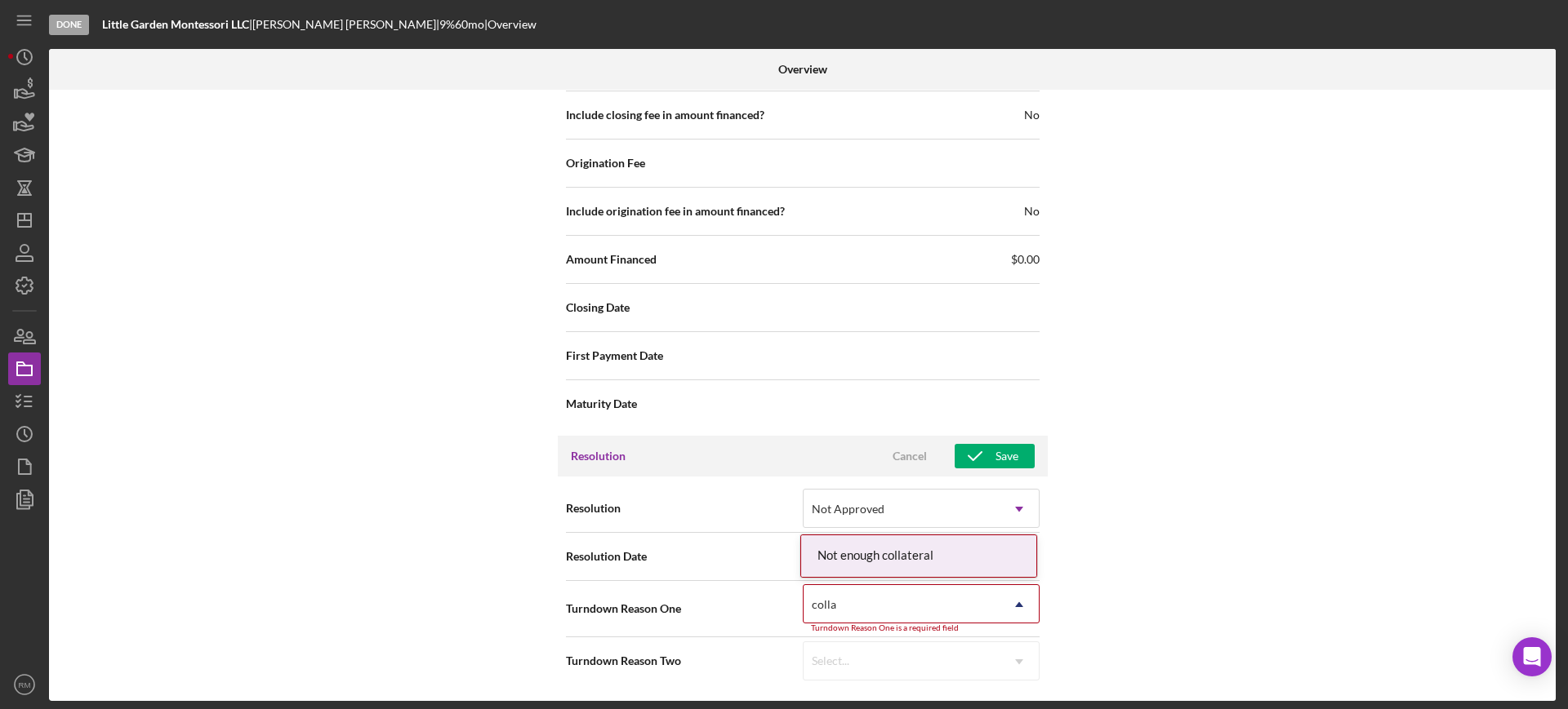
click at [927, 566] on div "Not enough collateral" at bounding box center [918, 557] width 235 height 42
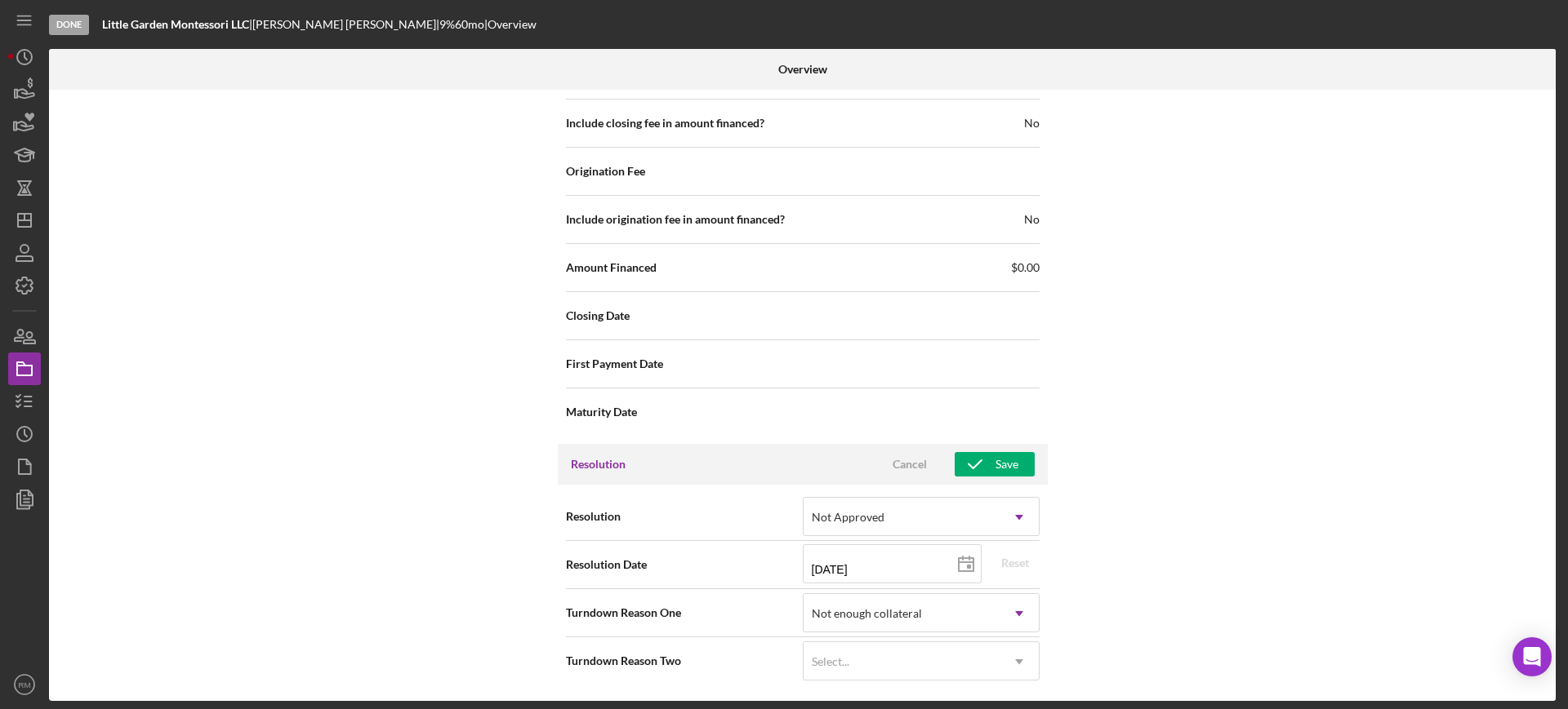
scroll to position [1776, 0]
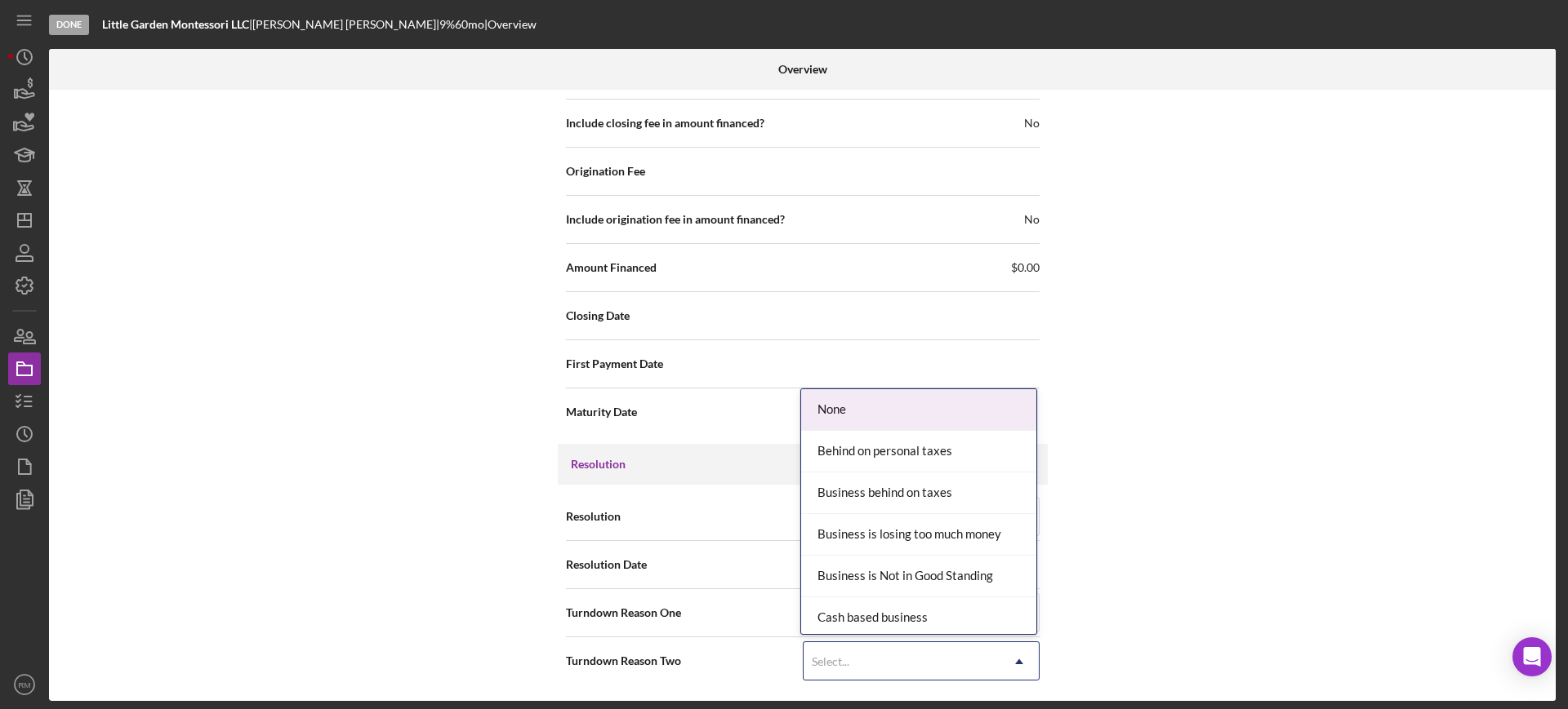
click at [925, 666] on div "Select..." at bounding box center [902, 662] width 196 height 38
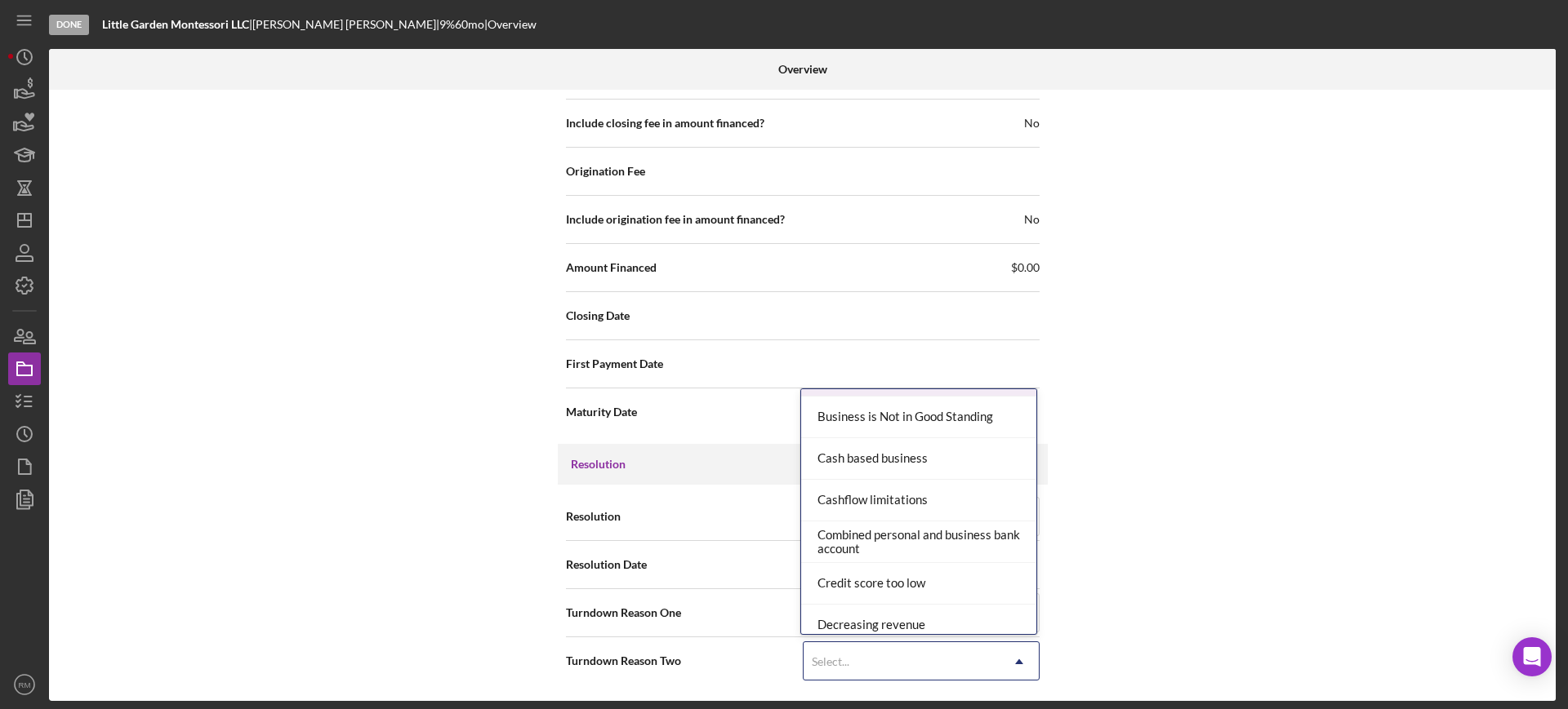
scroll to position [163, 0]
click at [910, 506] on div "Cashflow limitations" at bounding box center [918, 497] width 235 height 42
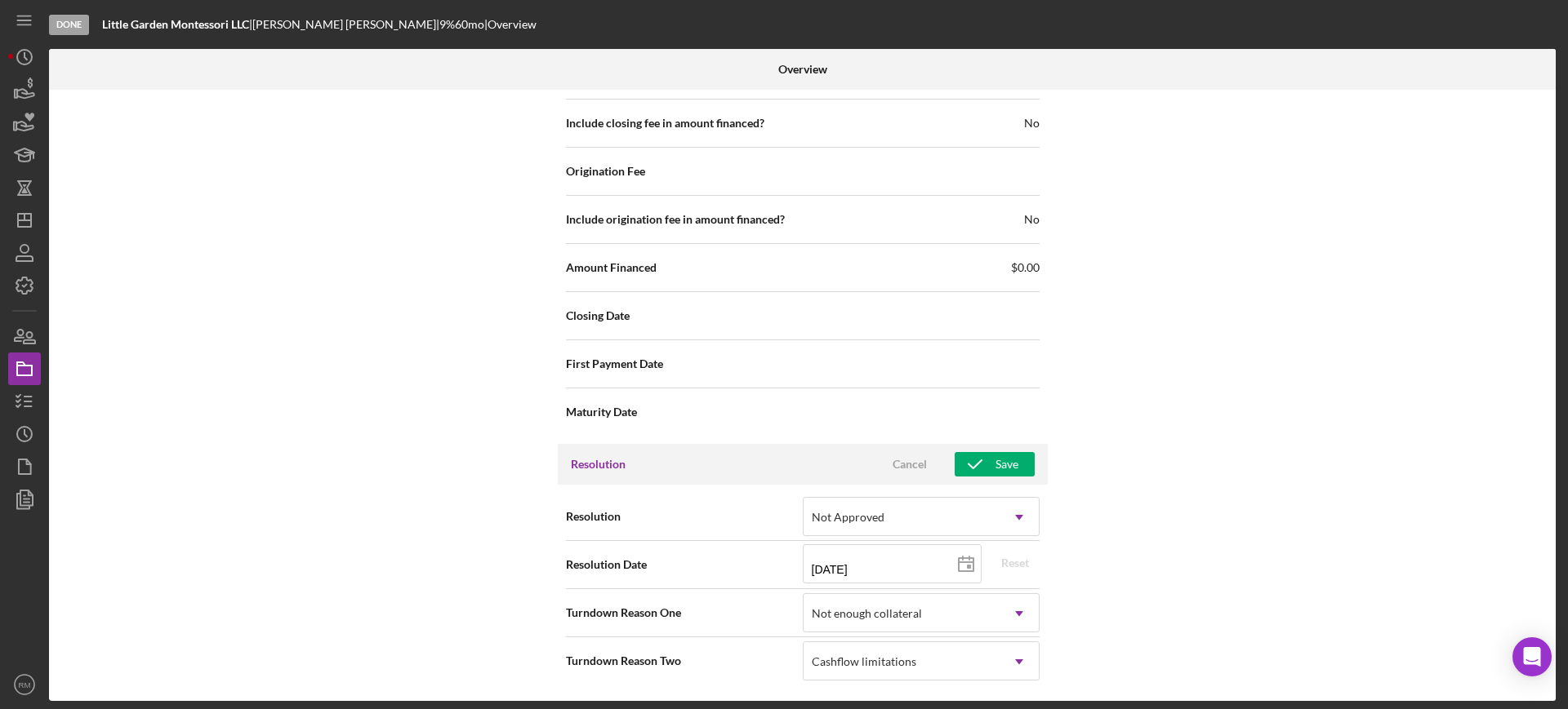
scroll to position [1751, 0]
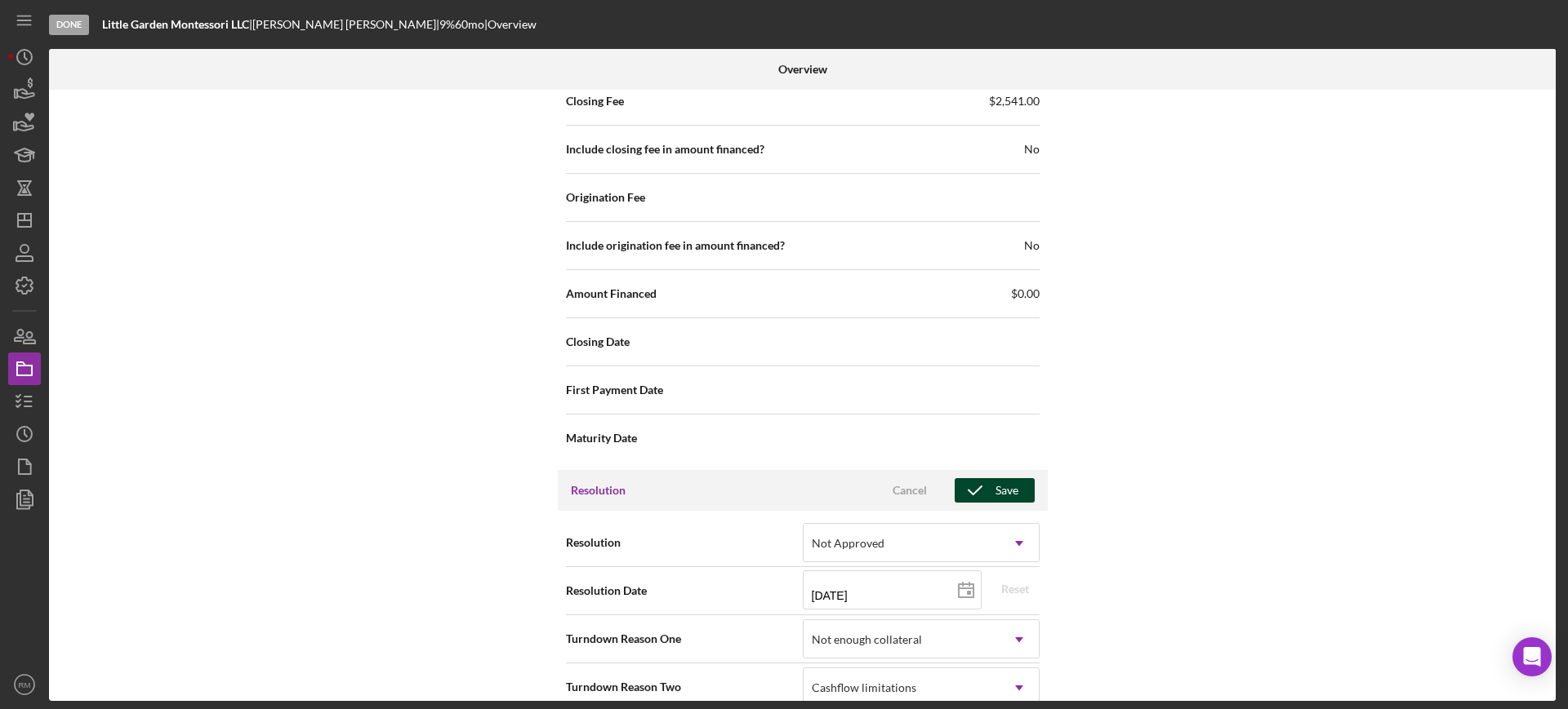
click at [950, 497] on span "Cancel Save" at bounding box center [951, 490] width 165 height 25
click at [981, 493] on icon "button" at bounding box center [974, 490] width 41 height 41
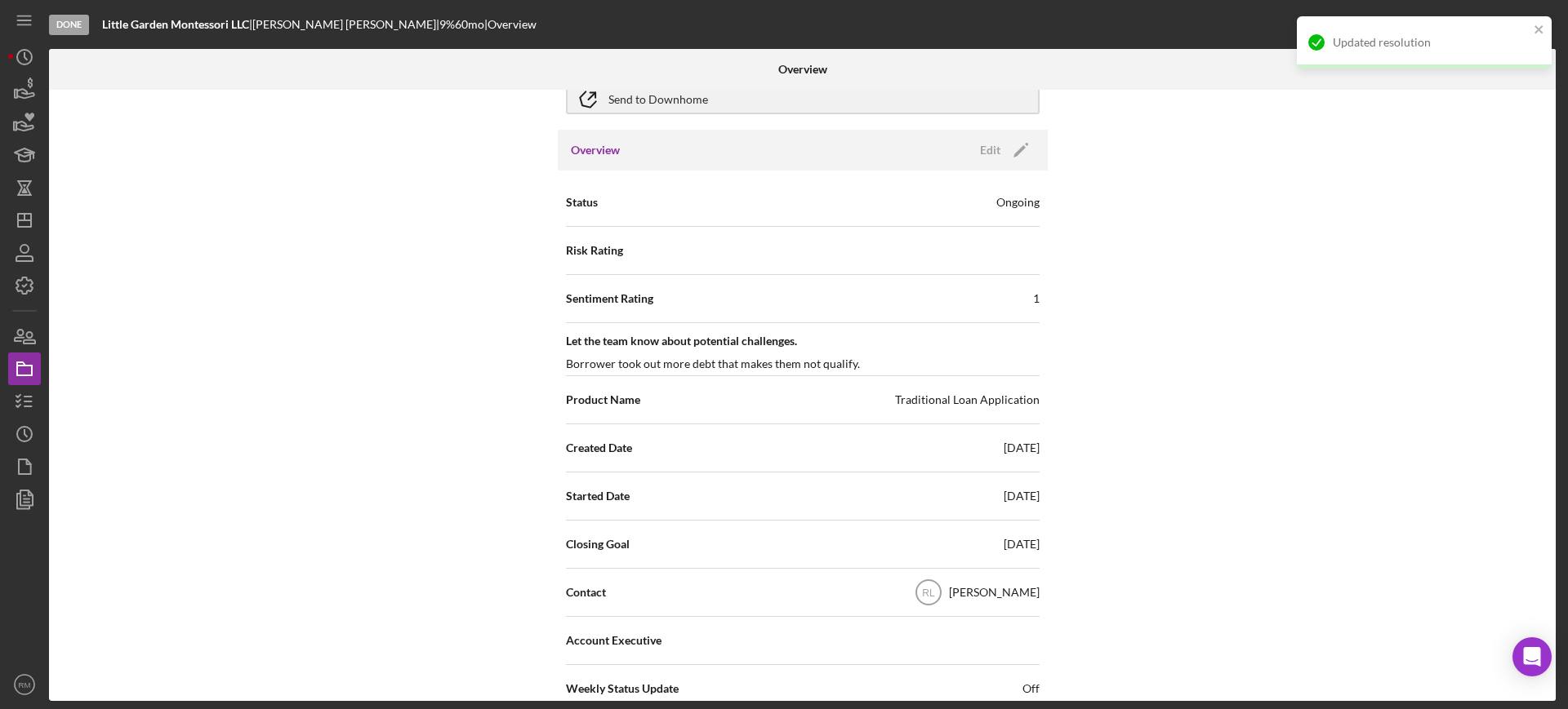
scroll to position [0, 0]
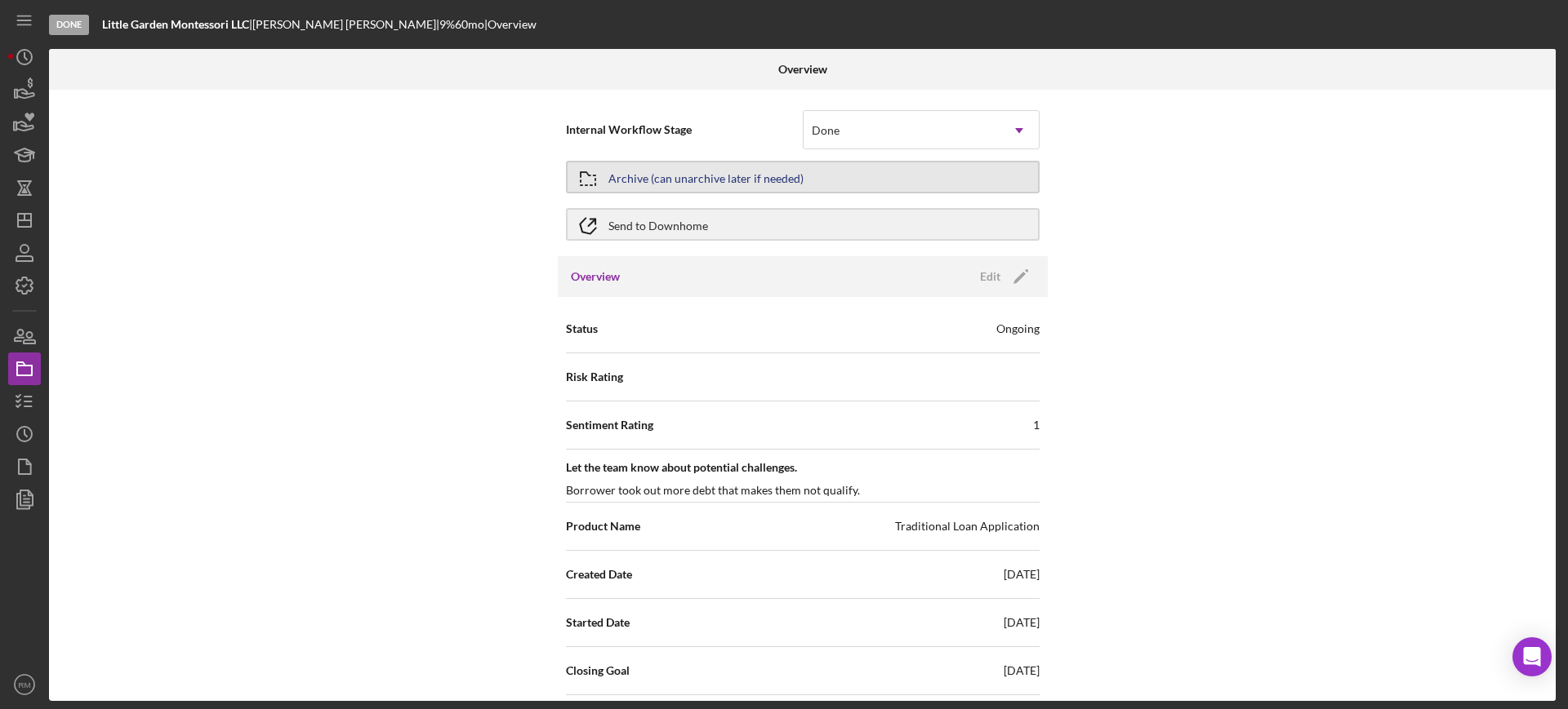
click at [688, 184] on div "Archive (can unarchive later if needed)" at bounding box center [706, 177] width 195 height 30
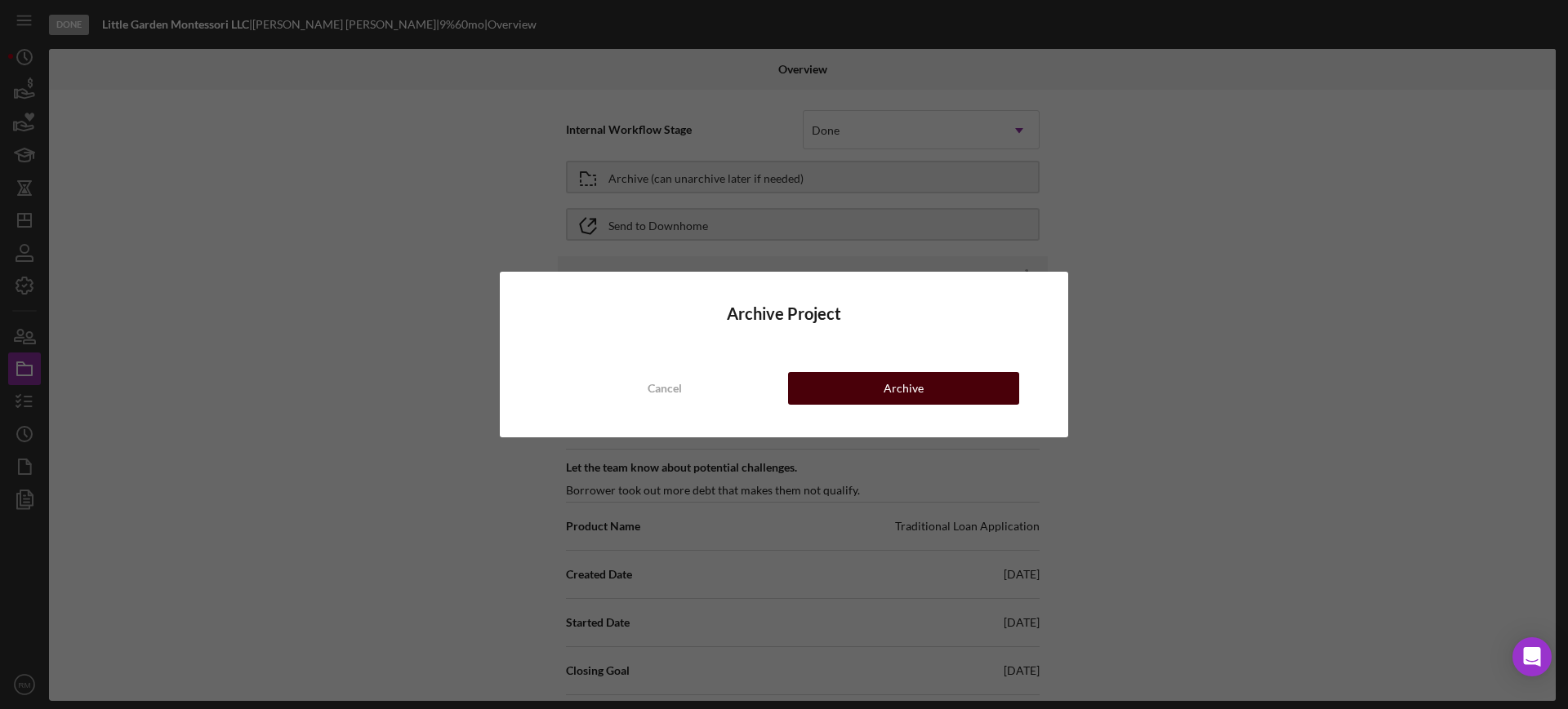
click at [841, 388] on button "Archive" at bounding box center [904, 388] width 231 height 33
